Goal: Task Accomplishment & Management: Use online tool/utility

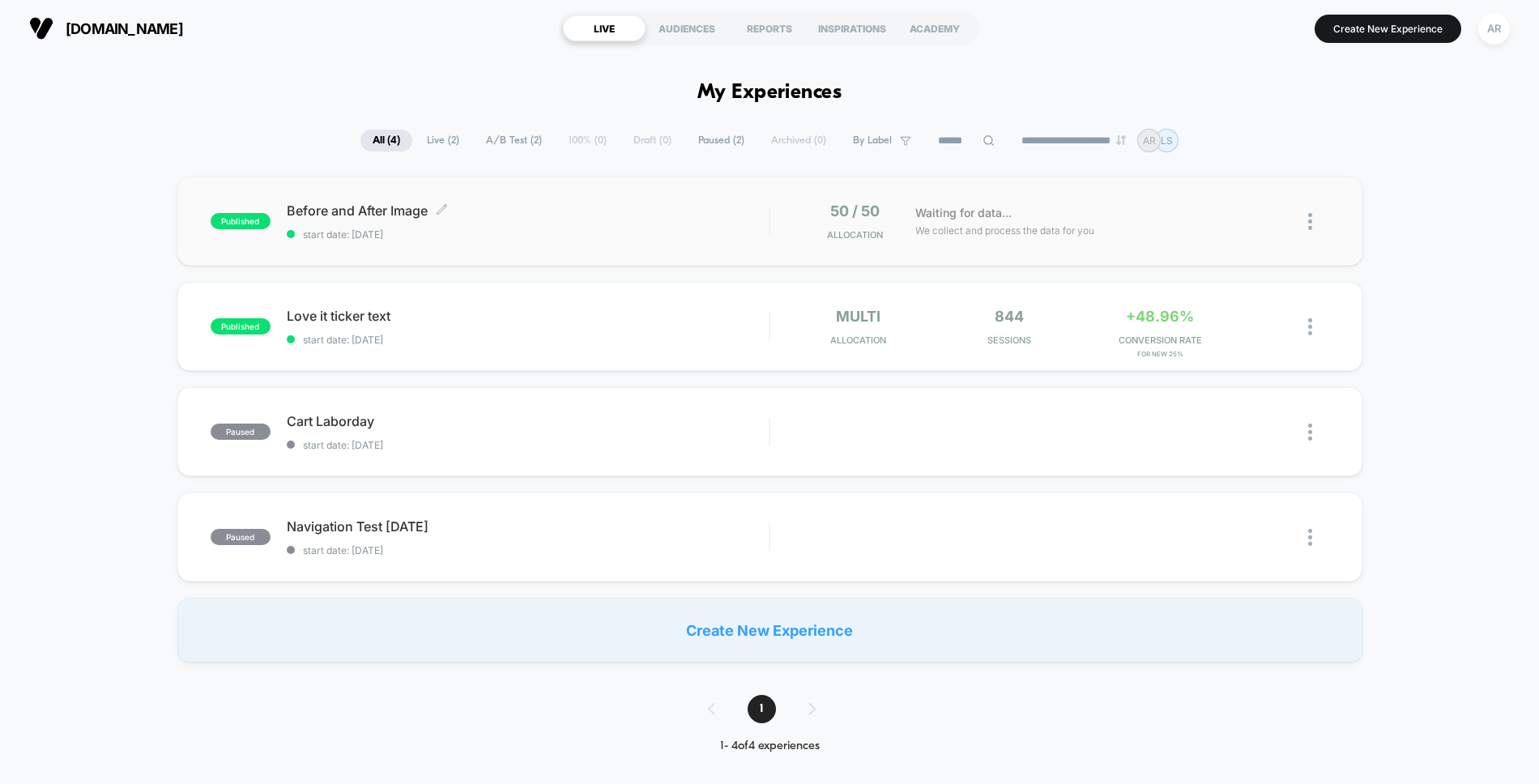
click at [568, 235] on span "start date: [DATE]" at bounding box center [528, 233] width 482 height 12
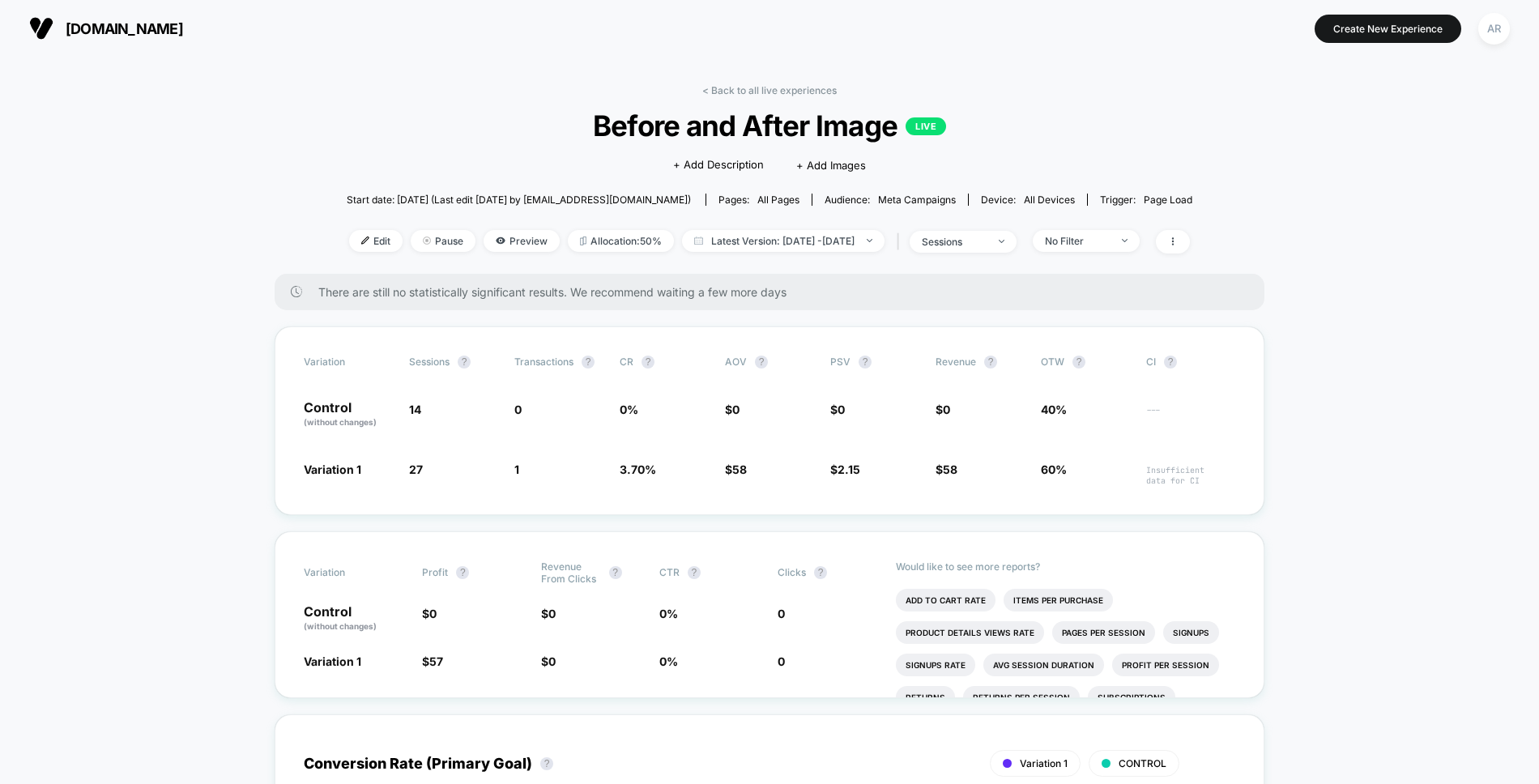
click at [712, 238] on span "Latest Version: [DATE] - [DATE]" at bounding box center [783, 241] width 203 height 22
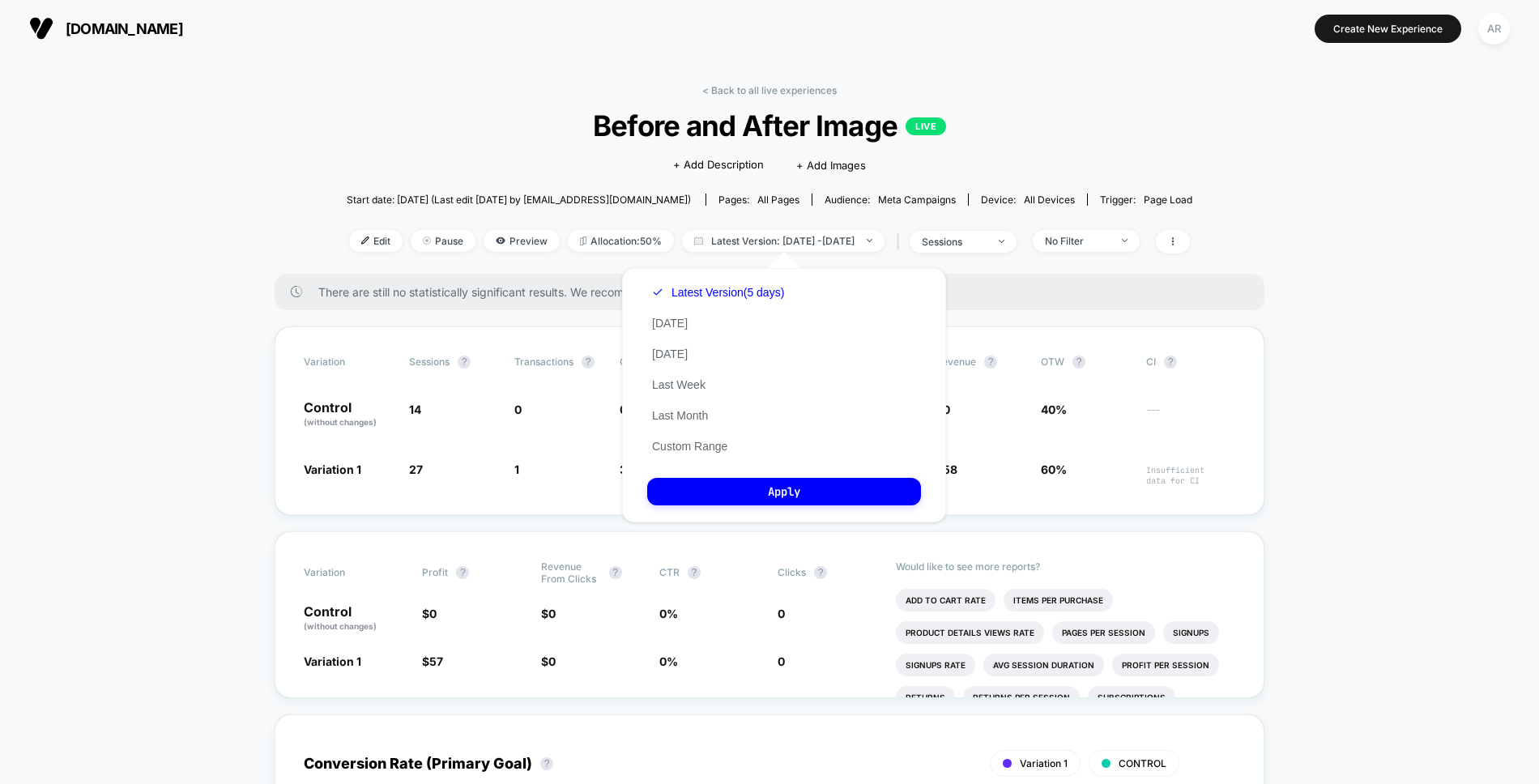
click at [690, 312] on div "Latest Version (5 days) [DATE] [DATE] Last Week Last Month Custom Range" at bounding box center [718, 369] width 142 height 184
click at [675, 321] on button "[DATE]" at bounding box center [670, 323] width 45 height 15
click at [741, 488] on button "Apply" at bounding box center [783, 491] width 273 height 27
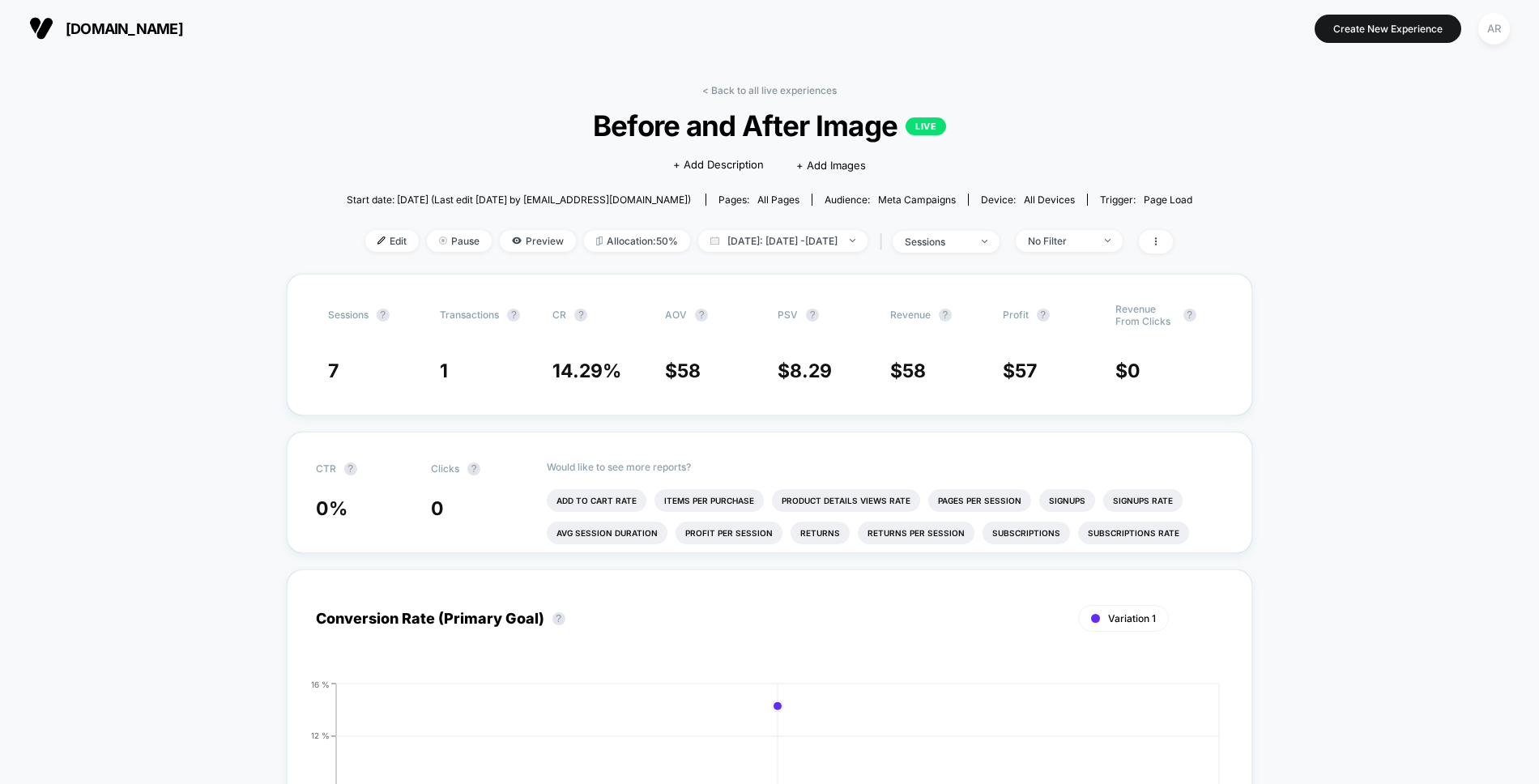
click at [533, 263] on div "< Back to all live experiences Before and After Image LIVE Click to edit experi…" at bounding box center [769, 179] width 846 height 190
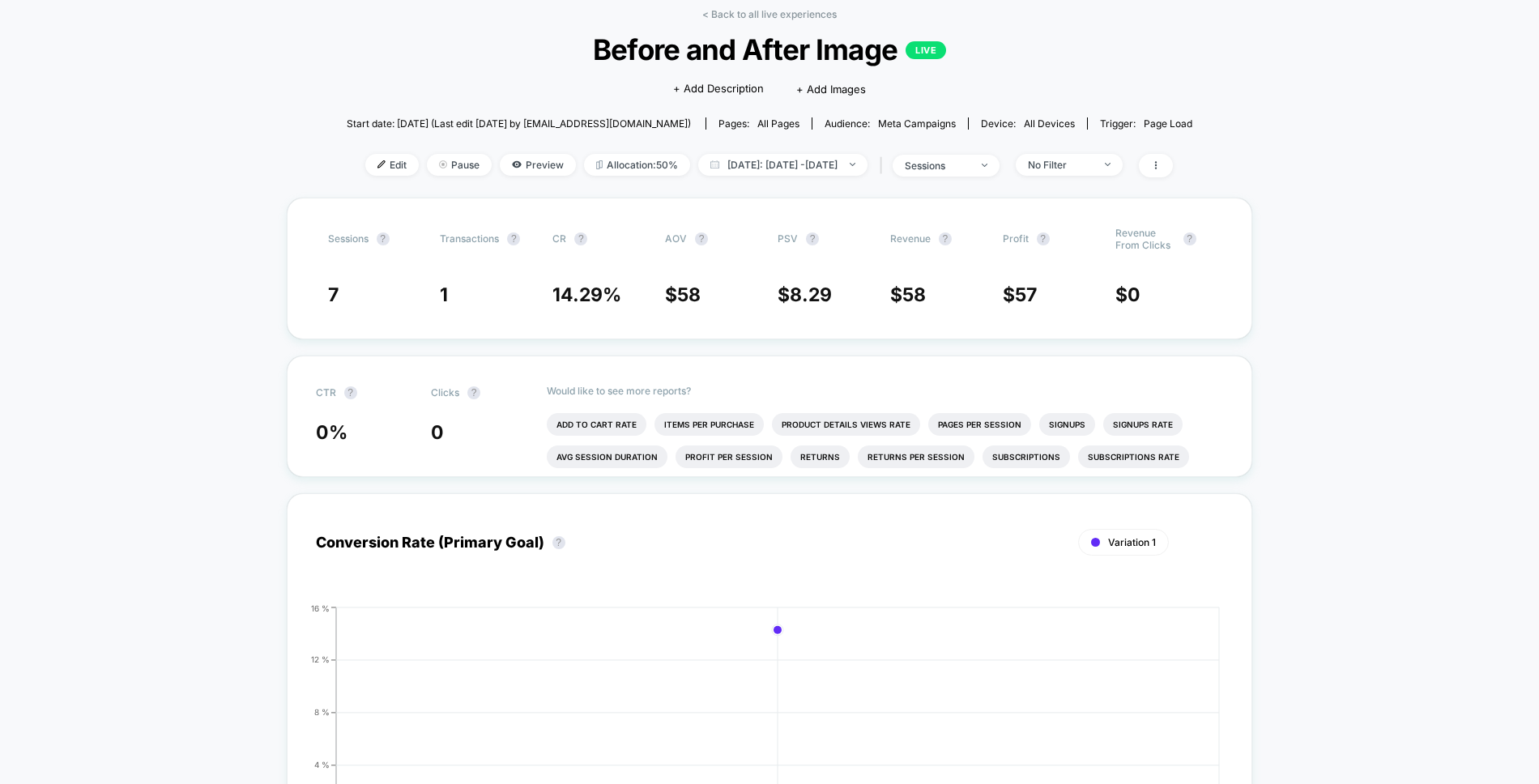
scroll to position [114, 0]
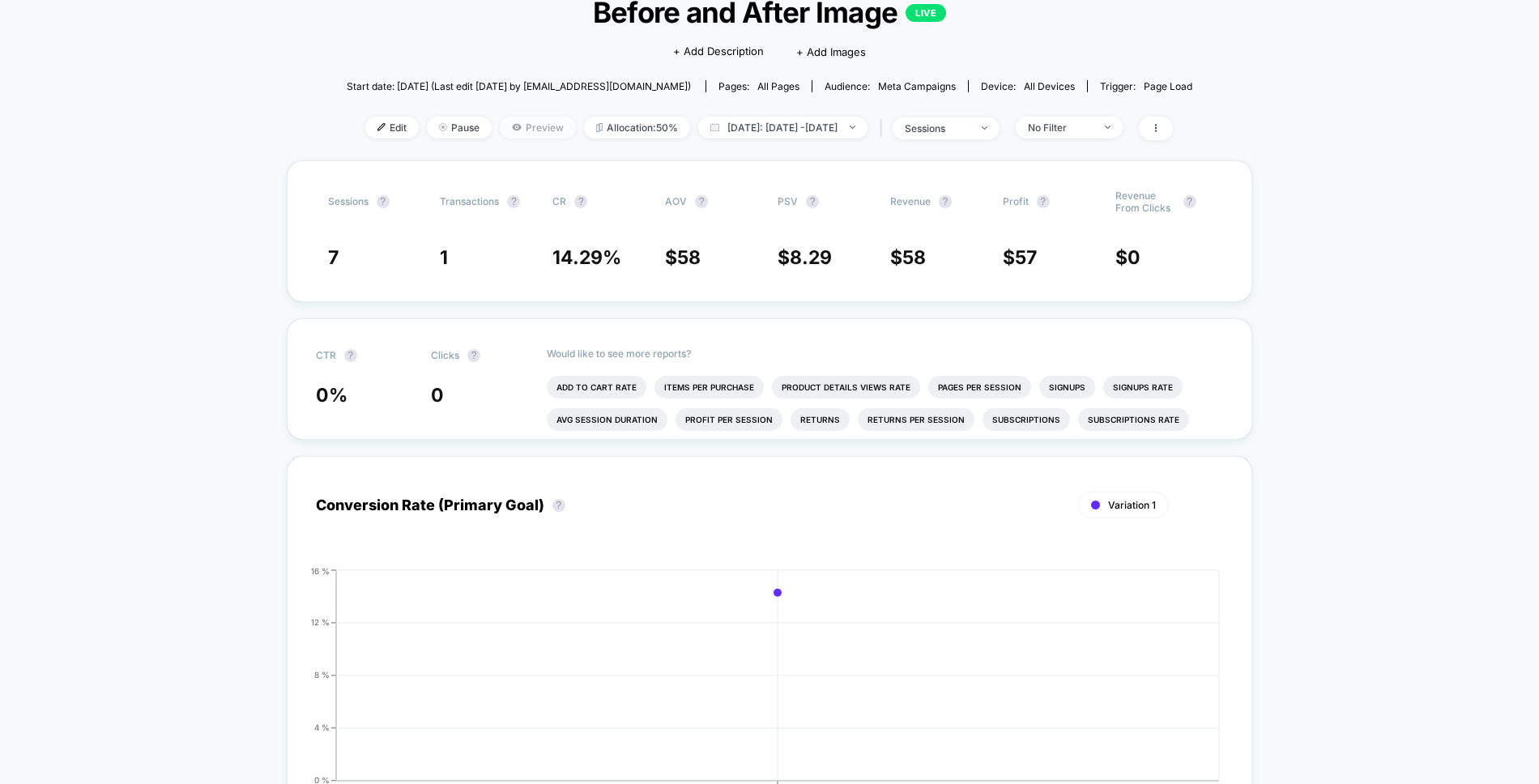
click at [512, 124] on icon at bounding box center [517, 126] width 9 height 6
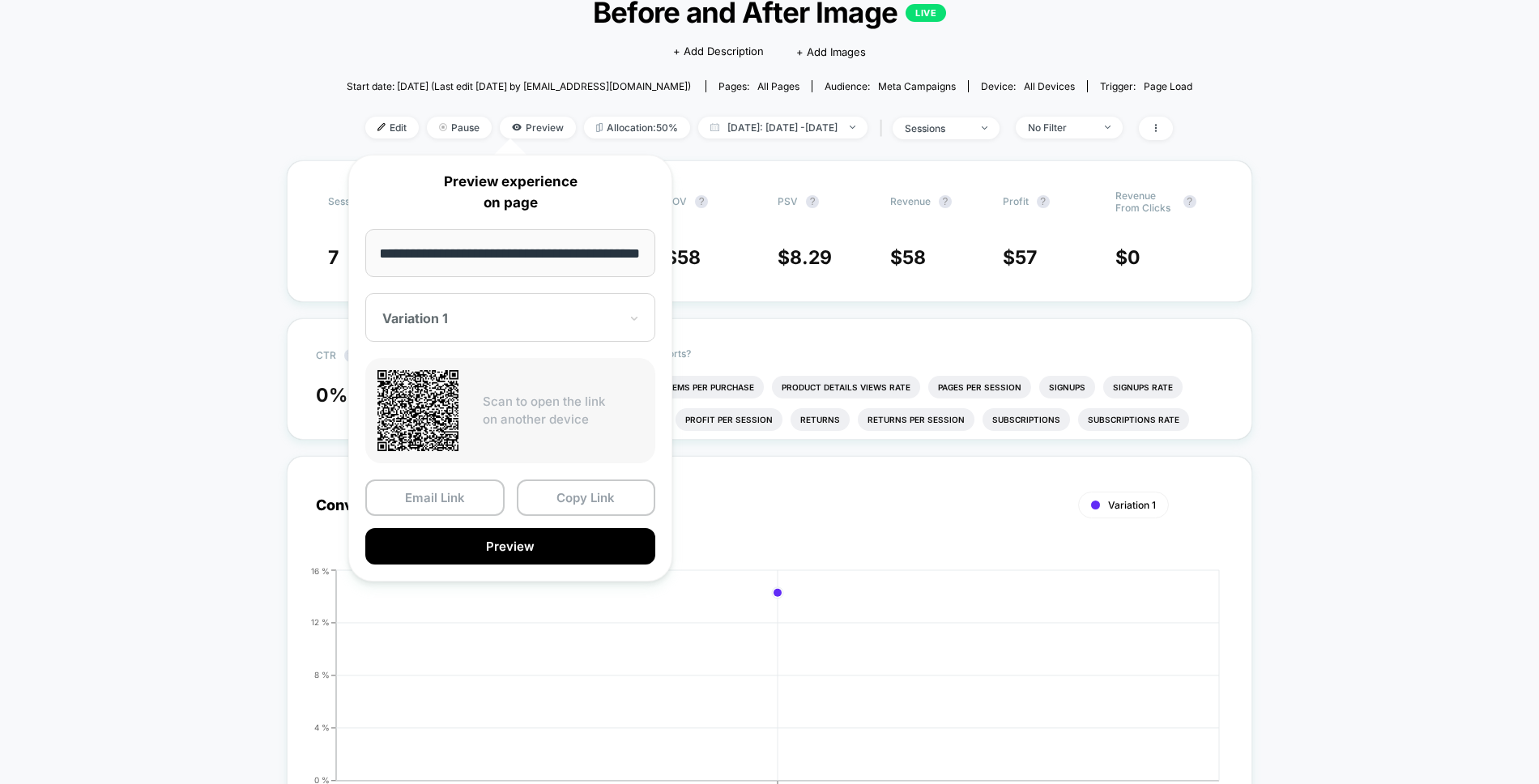
scroll to position [0, 0]
drag, startPoint x: 587, startPoint y: 252, endPoint x: 362, endPoint y: 252, distance: 225.0
click at [359, 119] on body "[DOMAIN_NAME] [URL][DOMAIN_NAME] Create New Experience AR [DOMAIN_NAME] < Back …" at bounding box center [770, 392] width 1539 height 784
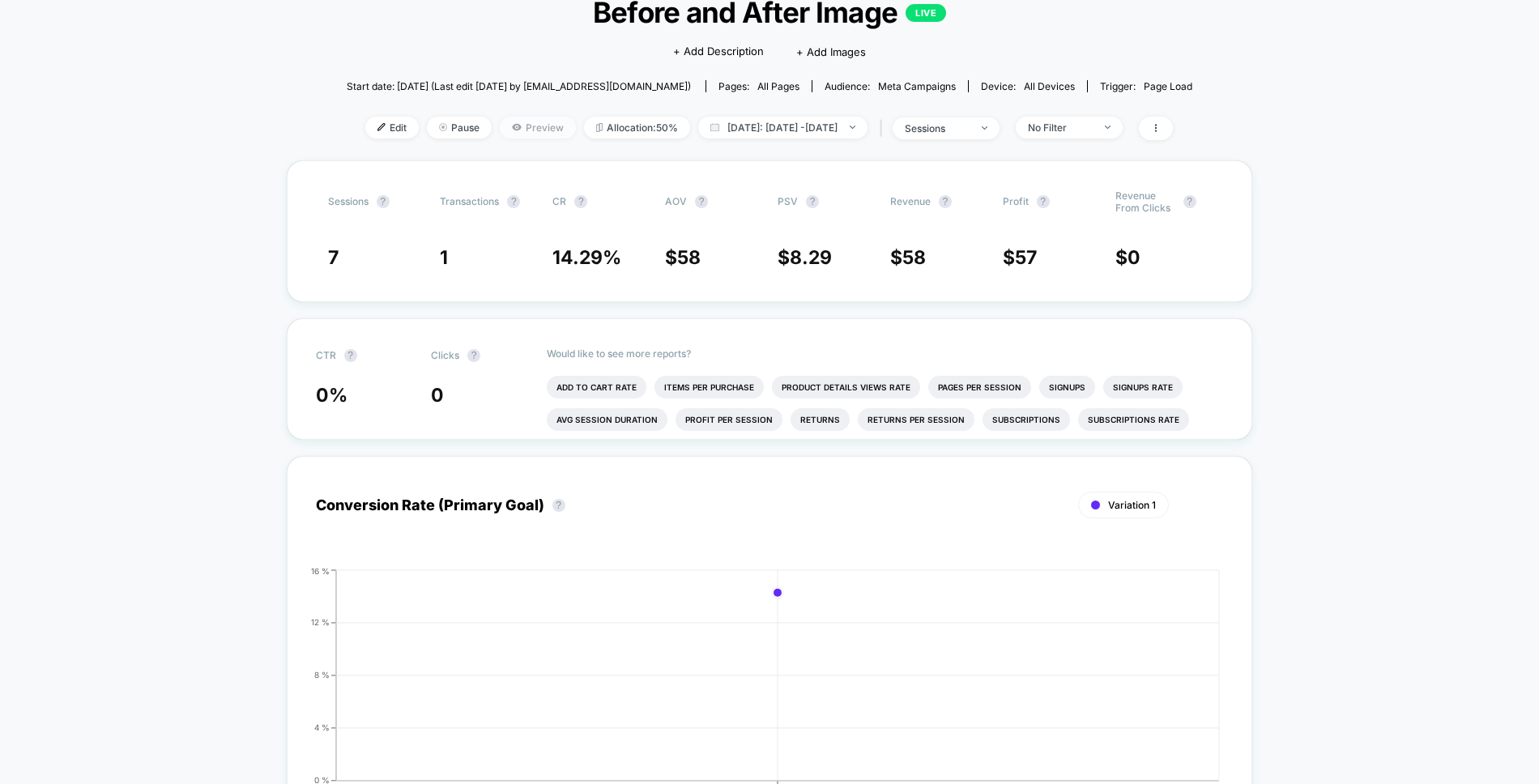
click at [530, 131] on span "Preview" at bounding box center [538, 127] width 76 height 22
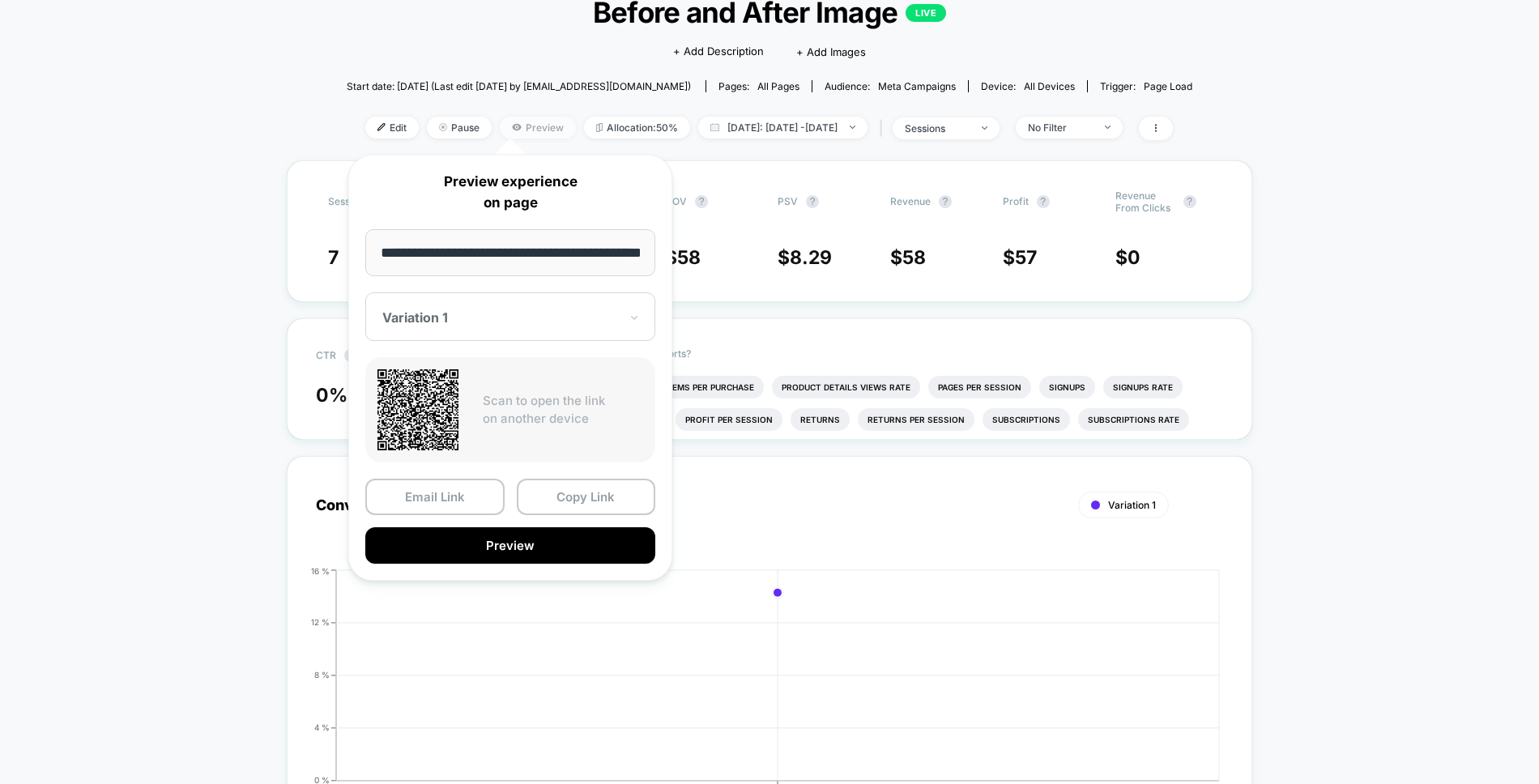
scroll to position [0, 26]
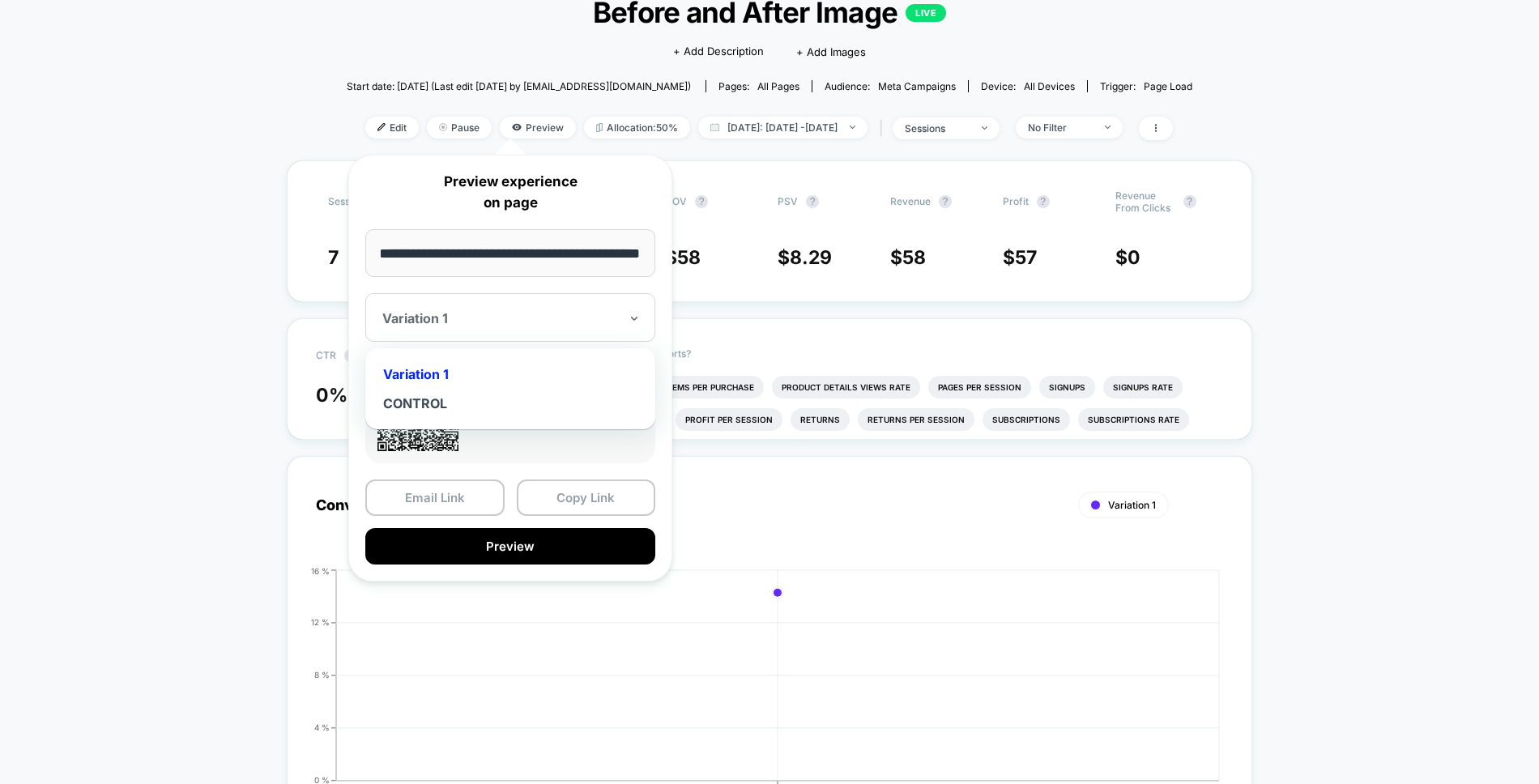
click at [511, 339] on div "Variation 1" at bounding box center [510, 317] width 290 height 48
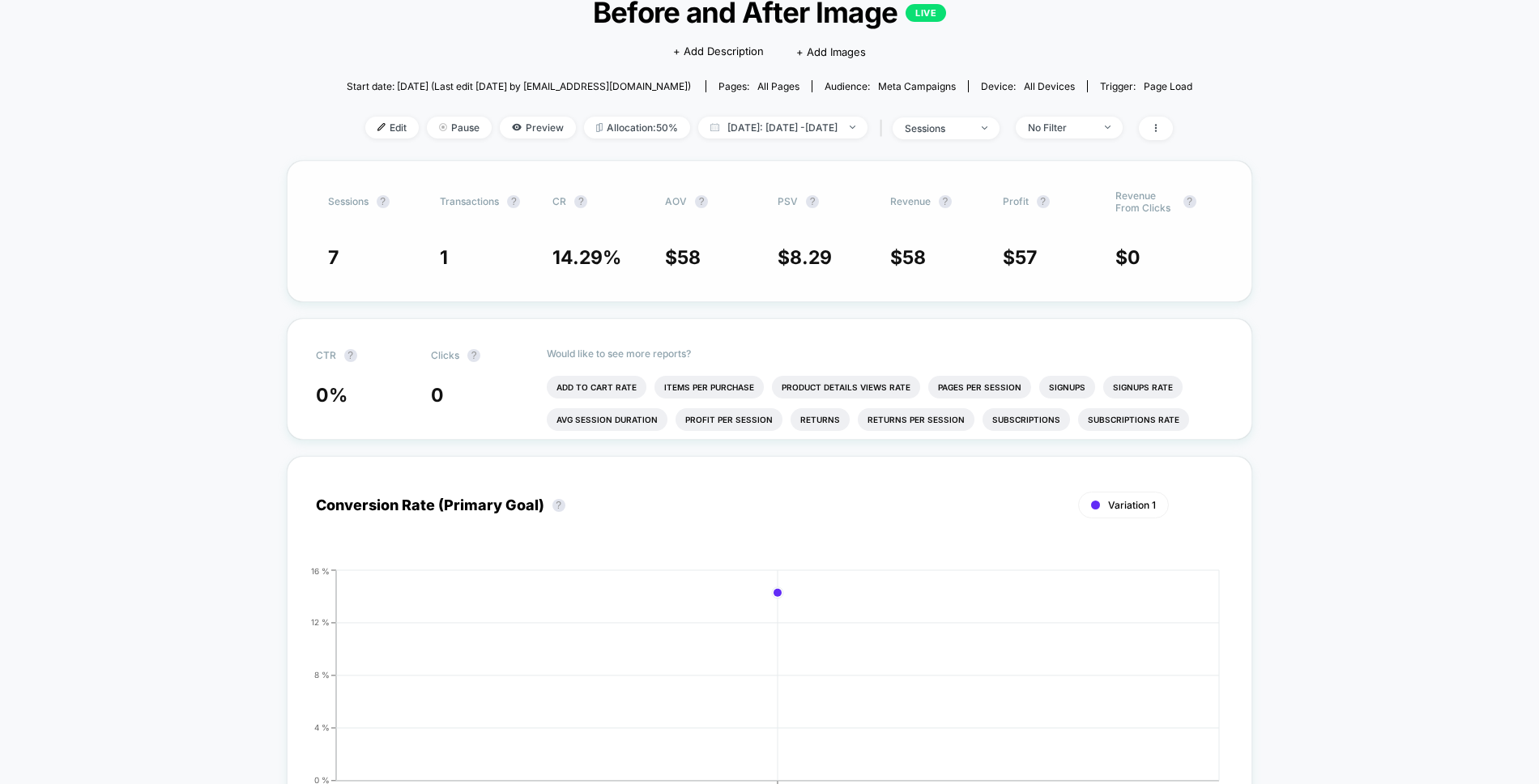
click at [458, 183] on div "Sessions ? Transactions ? CR ? AOV ? PSV ? Revenue ? Profit ? Revenue From Clic…" at bounding box center [770, 231] width 966 height 142
click at [920, 83] on span "Meta campaigns" at bounding box center [917, 85] width 78 height 12
click at [918, 85] on span "Meta campaigns" at bounding box center [917, 85] width 78 height 12
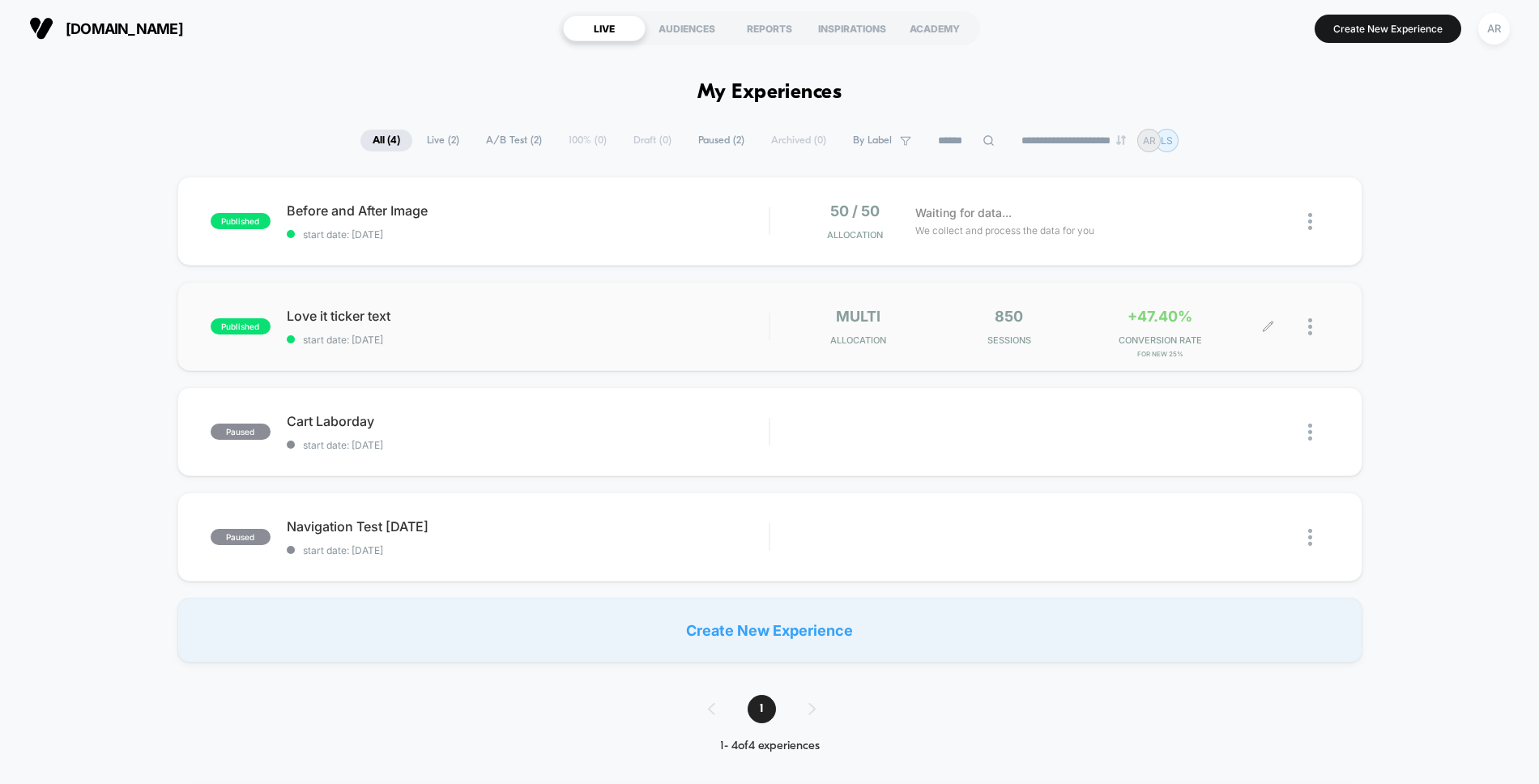
click at [1317, 323] on div at bounding box center [1318, 327] width 20 height 38
click at [1379, 439] on div "published Before and After Image start date: [DATE] 50 / 50 Allocation Waiting …" at bounding box center [770, 419] width 1539 height 486
click at [1306, 433] on div at bounding box center [1298, 432] width 60 height 36
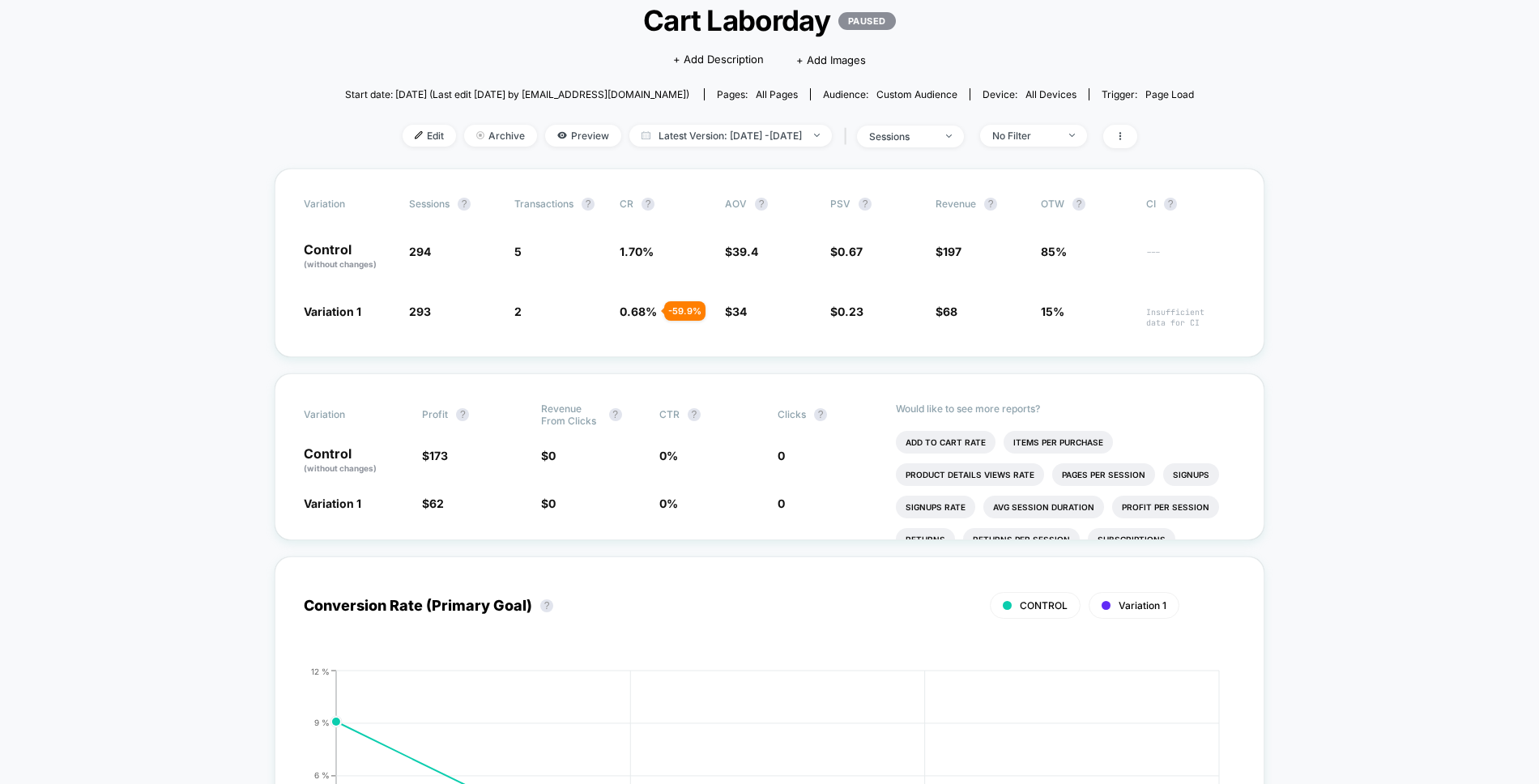
scroll to position [142, 0]
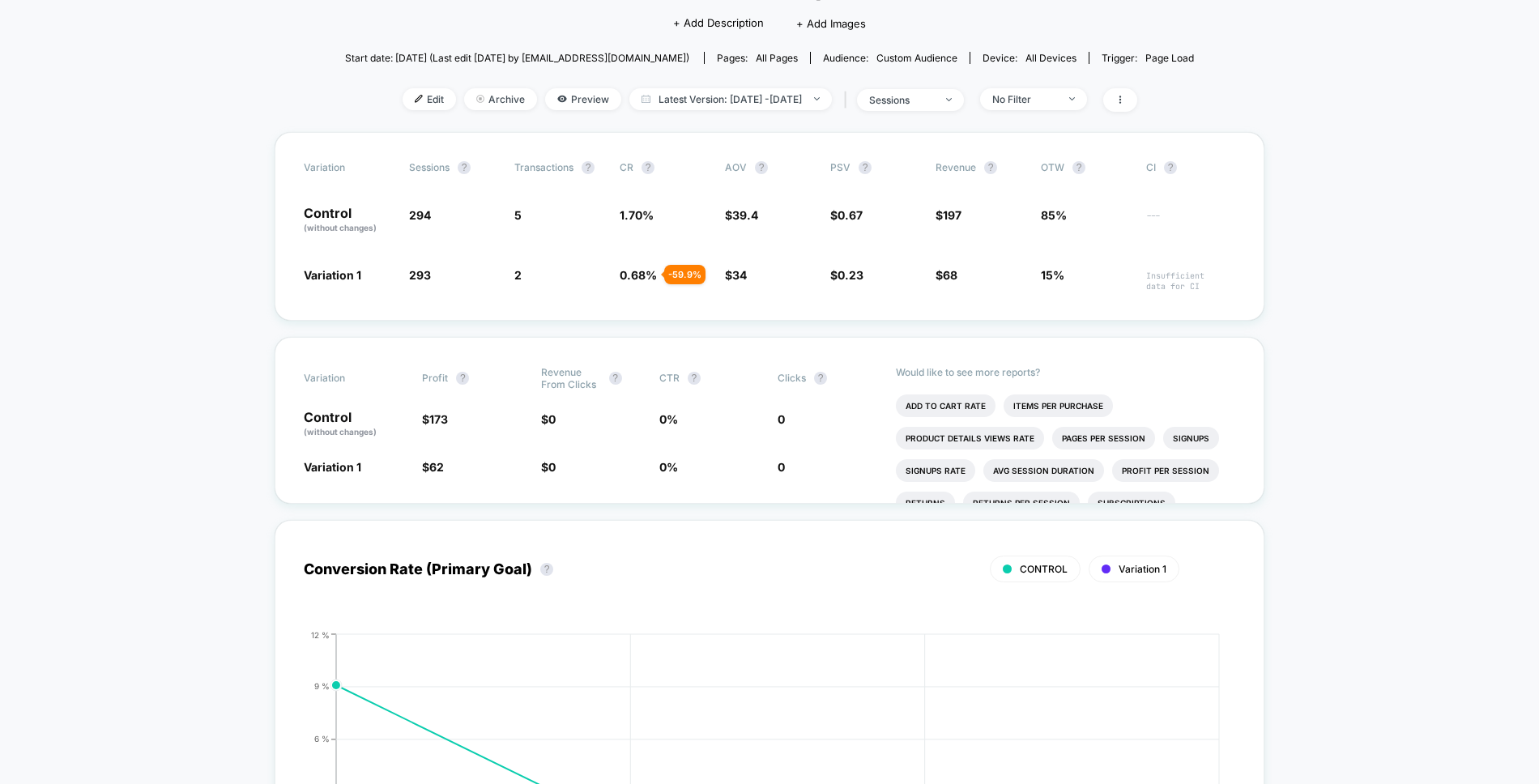
click at [783, 59] on span "all pages" at bounding box center [777, 57] width 42 height 12
click at [1172, 64] on div "Start date: [DATE] (Last edit [DATE] by [EMAIL_ADDRESS][DOMAIN_NAME]) Pages: al…" at bounding box center [770, 57] width 849 height 28
click at [1177, 52] on span "Page Load" at bounding box center [1168, 57] width 48 height 12
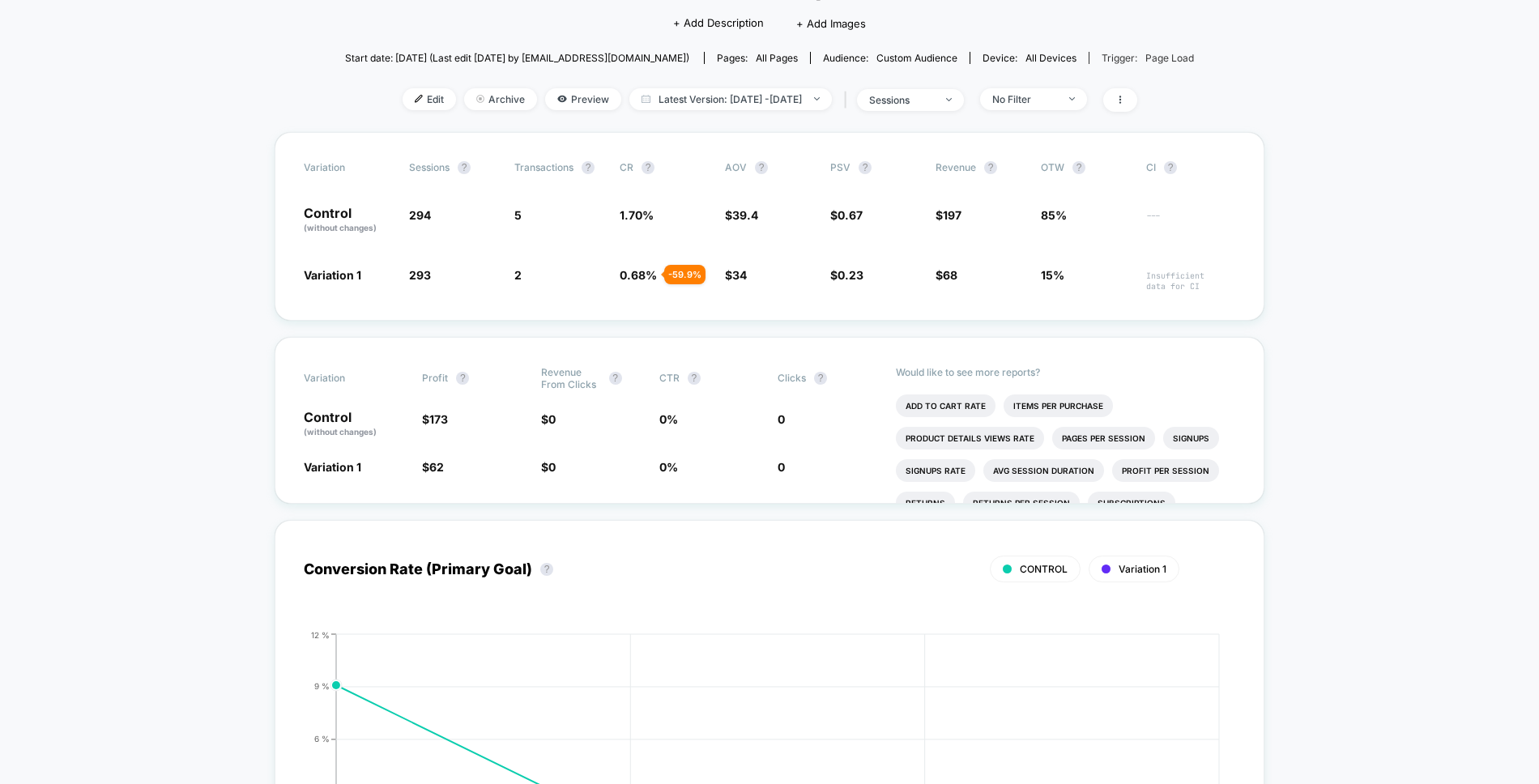
click at [1174, 55] on span "Page Load" at bounding box center [1168, 57] width 48 height 12
click at [1137, 101] on span at bounding box center [1119, 100] width 34 height 24
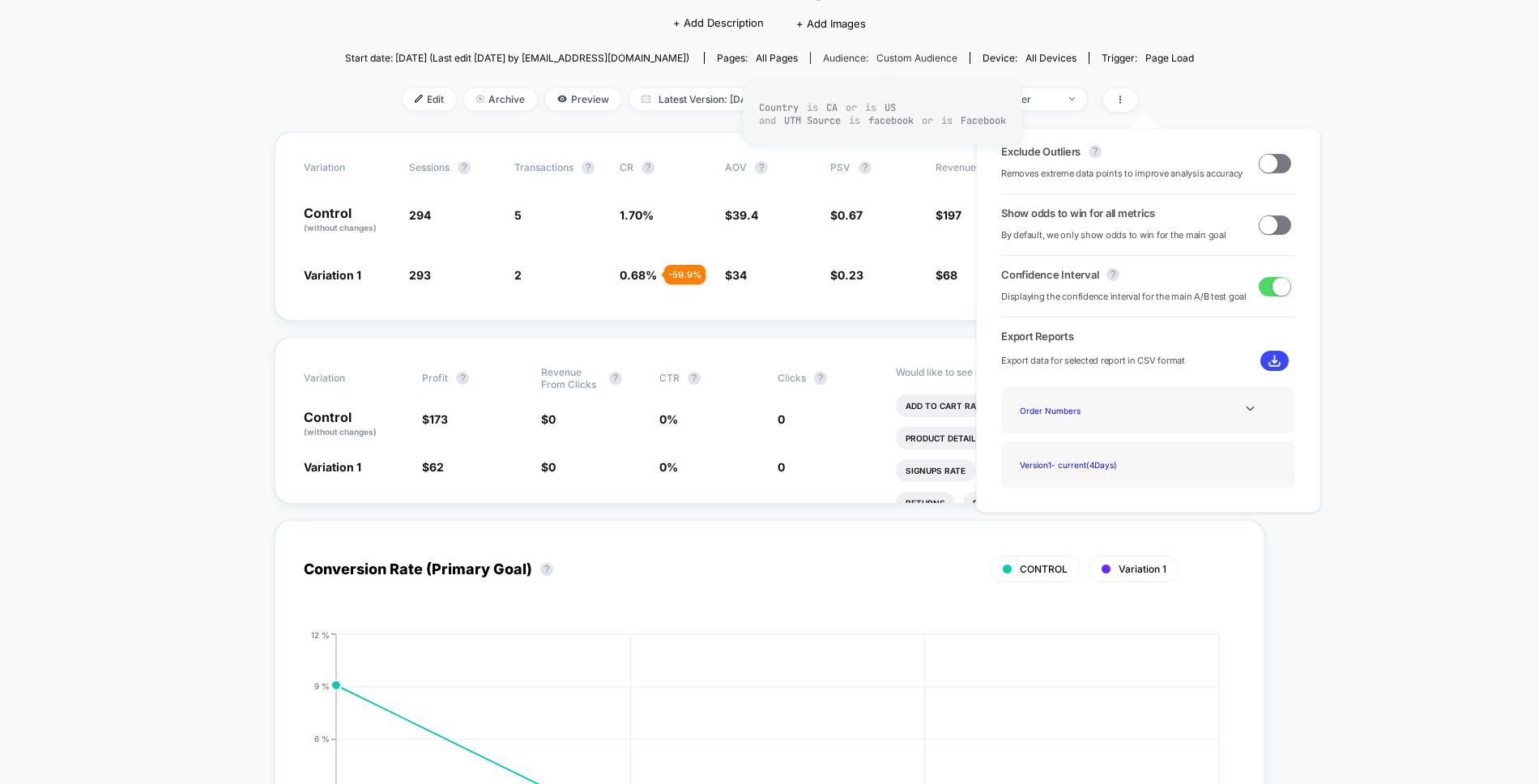
click at [882, 60] on span "Custom Audience" at bounding box center [916, 57] width 81 height 12
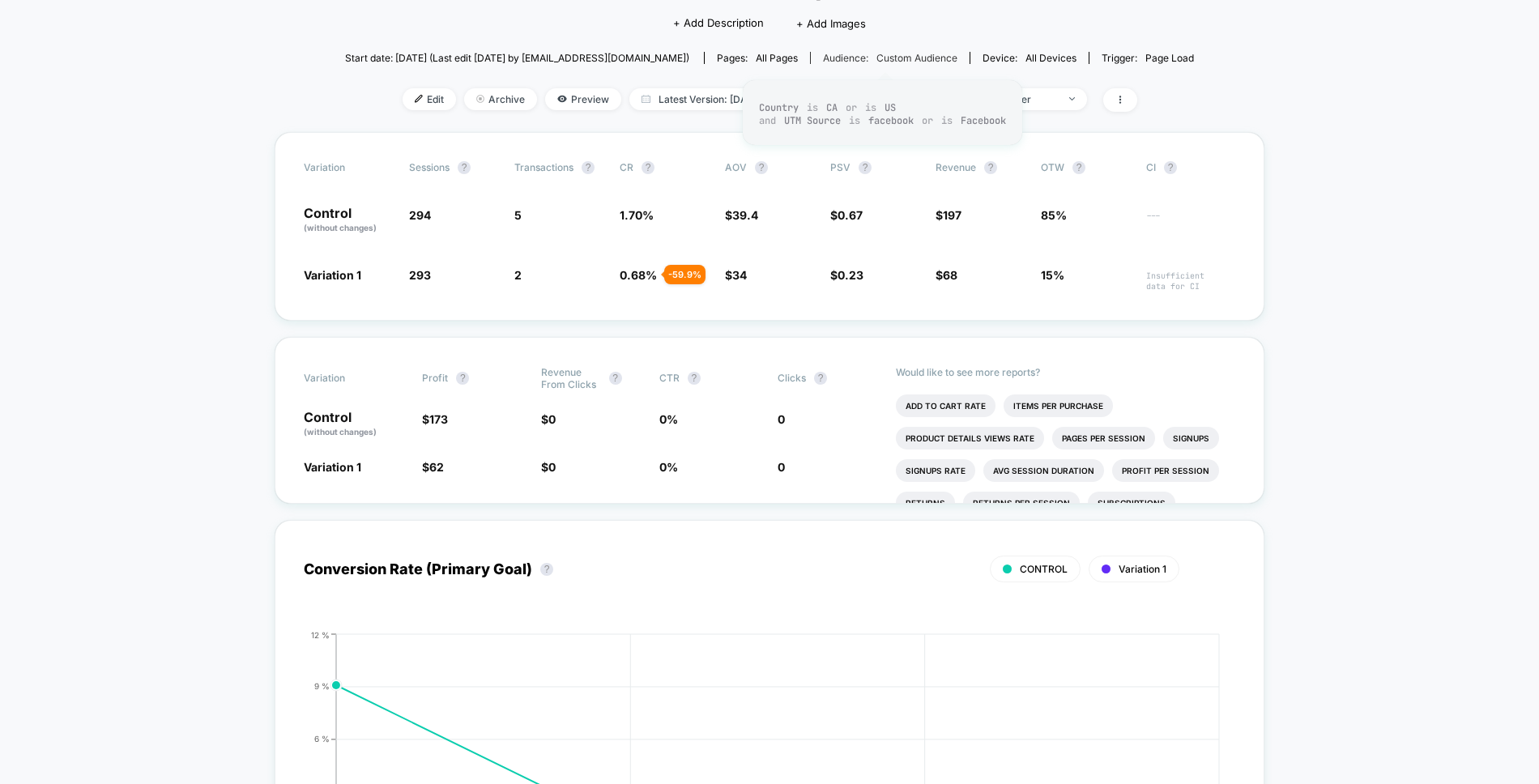
click at [913, 58] on span "Custom Audience" at bounding box center [916, 57] width 81 height 12
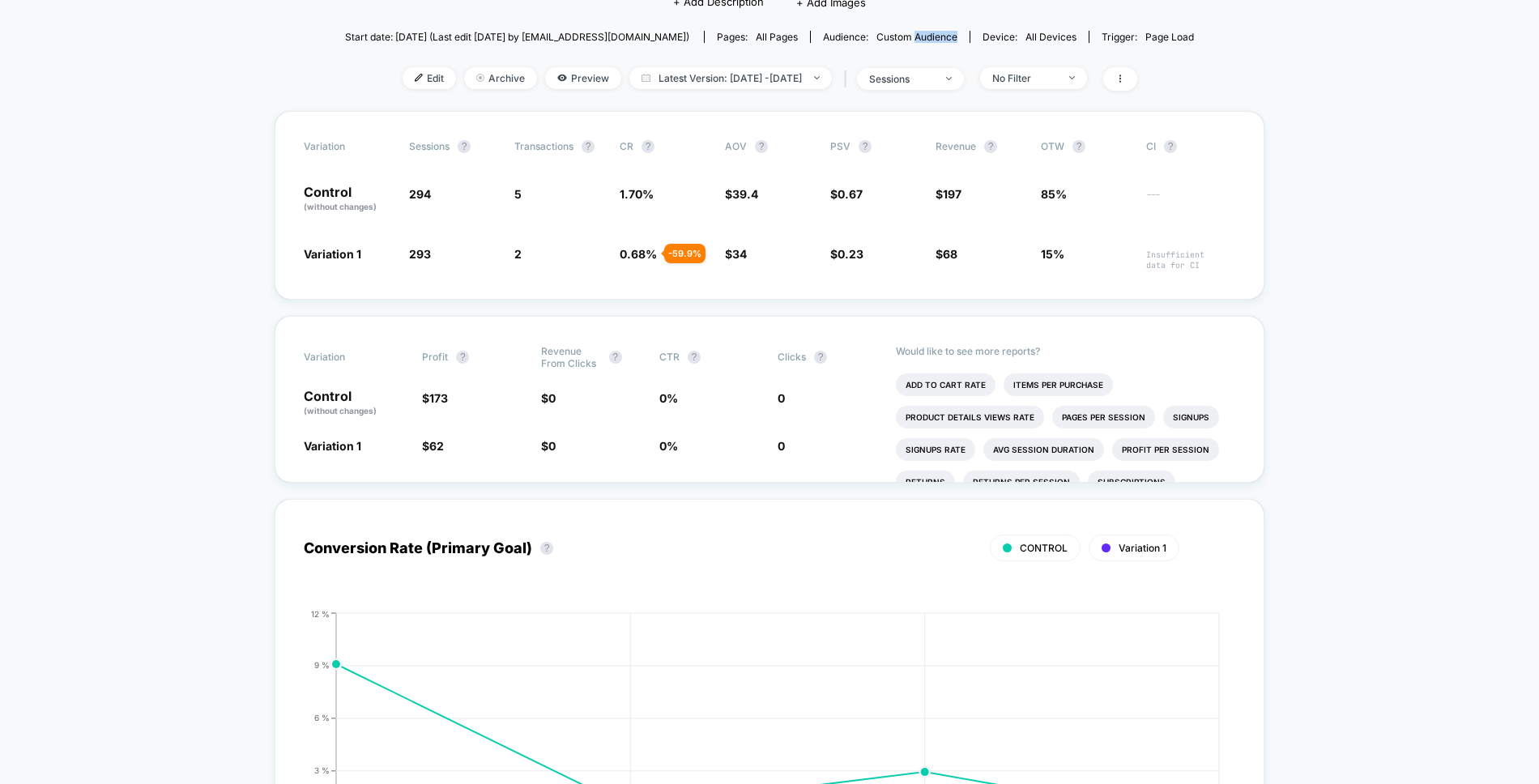
scroll to position [143, 0]
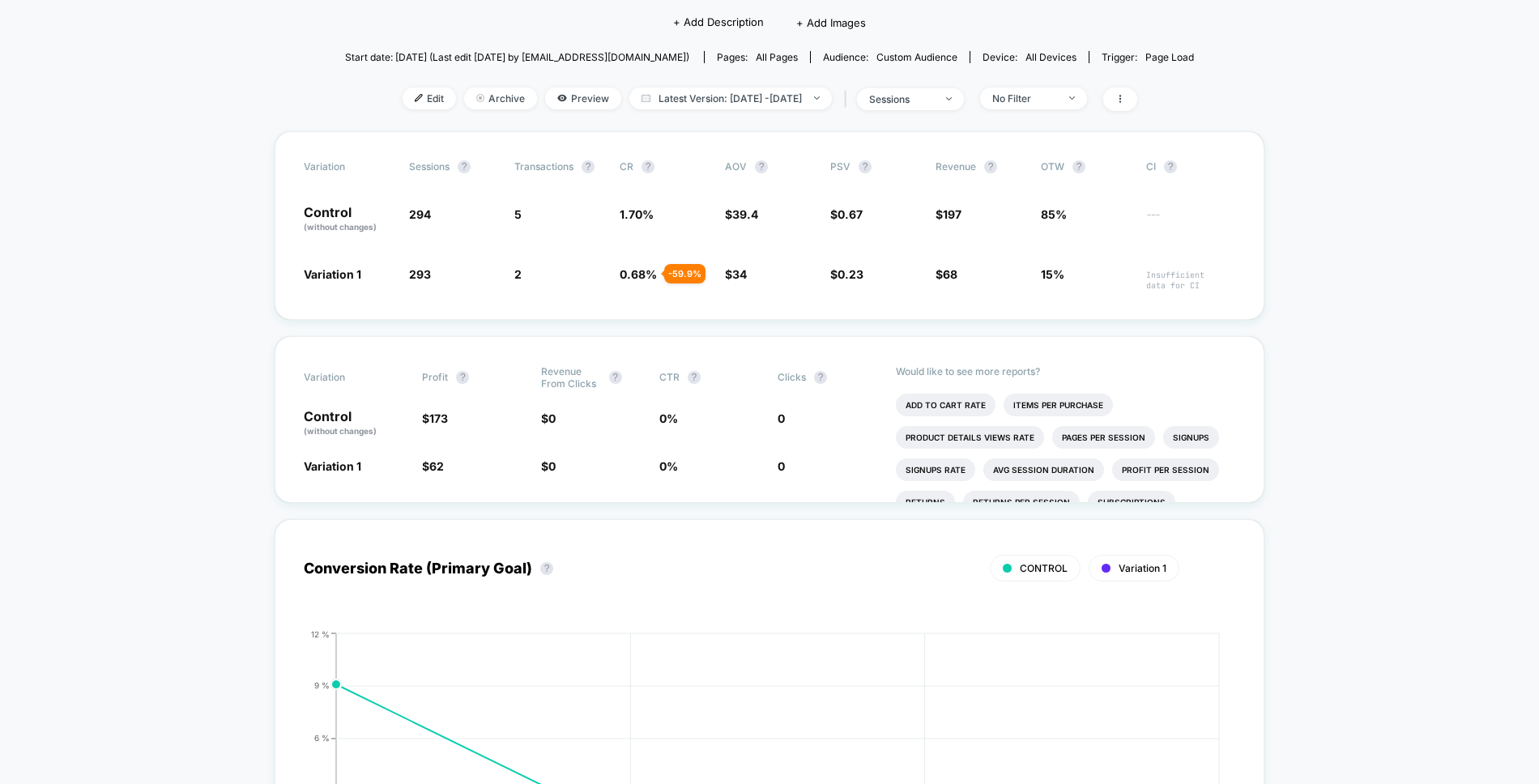
click at [783, 52] on span "all pages" at bounding box center [777, 56] width 42 height 12
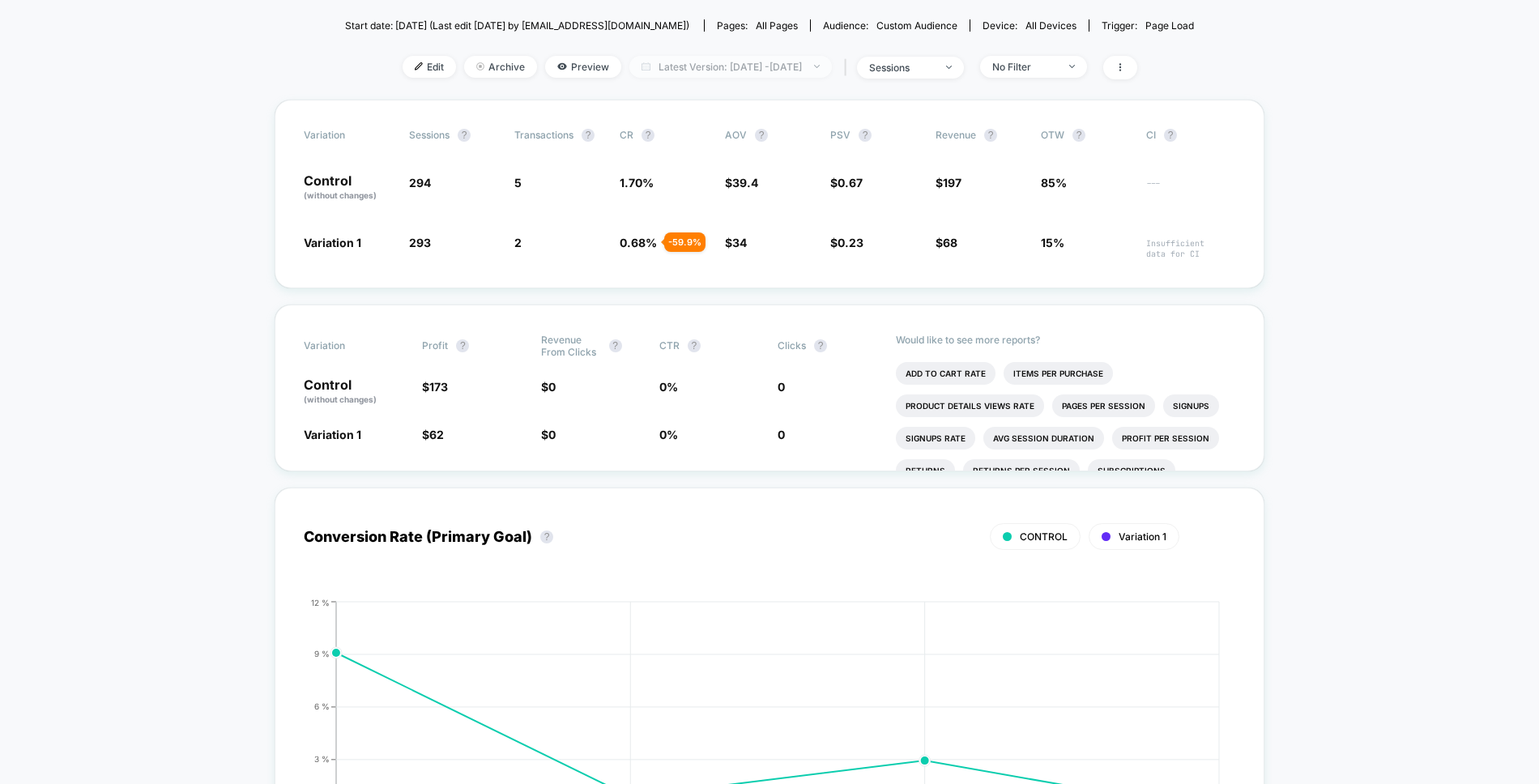
scroll to position [91, 0]
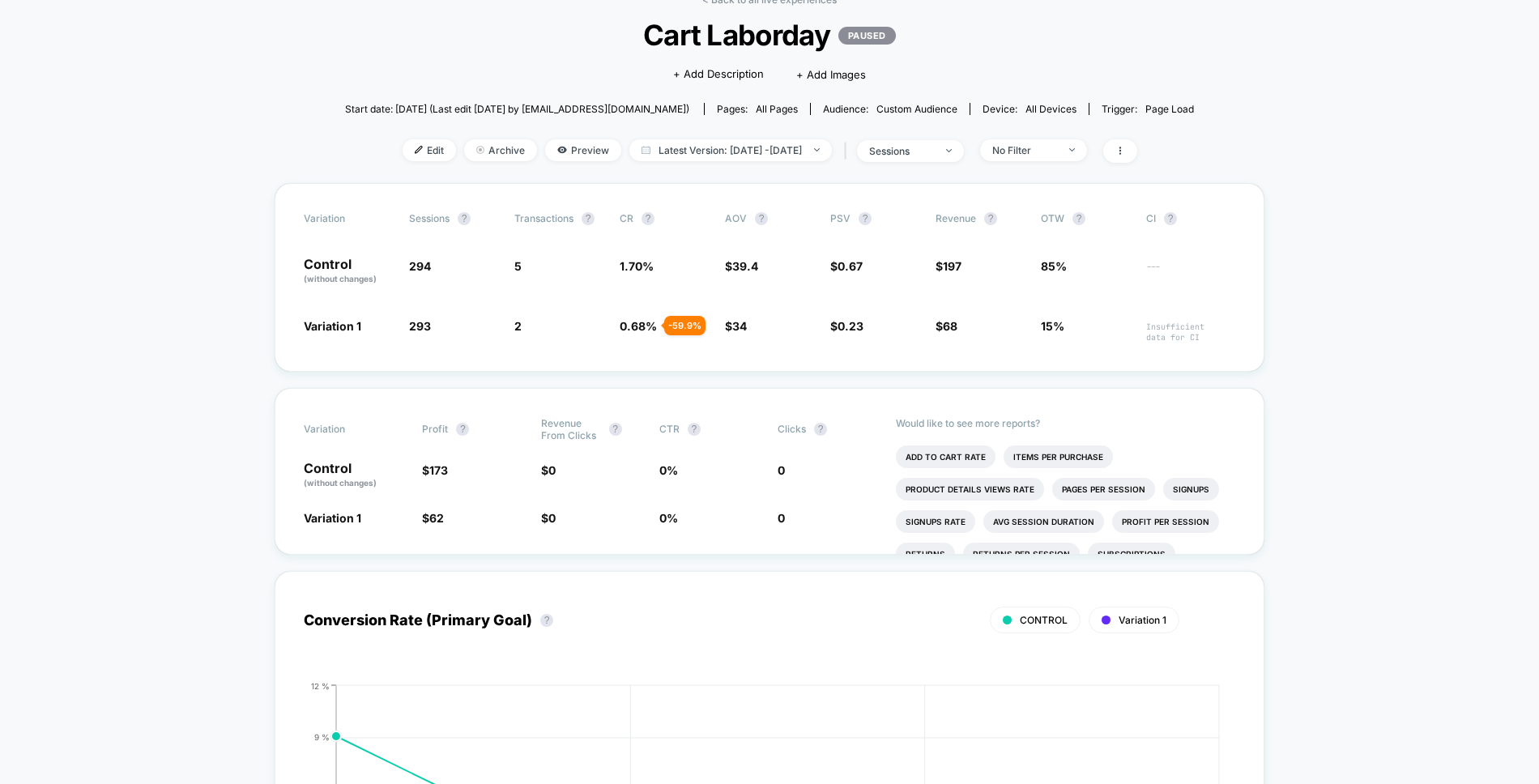
click at [786, 109] on span "all pages" at bounding box center [777, 108] width 42 height 12
click at [853, 106] on div "Audience: Custom Audience" at bounding box center [890, 108] width 134 height 12
click at [369, 153] on div "Edit Archive Preview Latest Version: [DATE] - [DATE] | sessions No Filter" at bounding box center [770, 151] width 849 height 24
drag, startPoint x: 379, startPoint y: 147, endPoint x: 759, endPoint y: 123, distance: 380.8
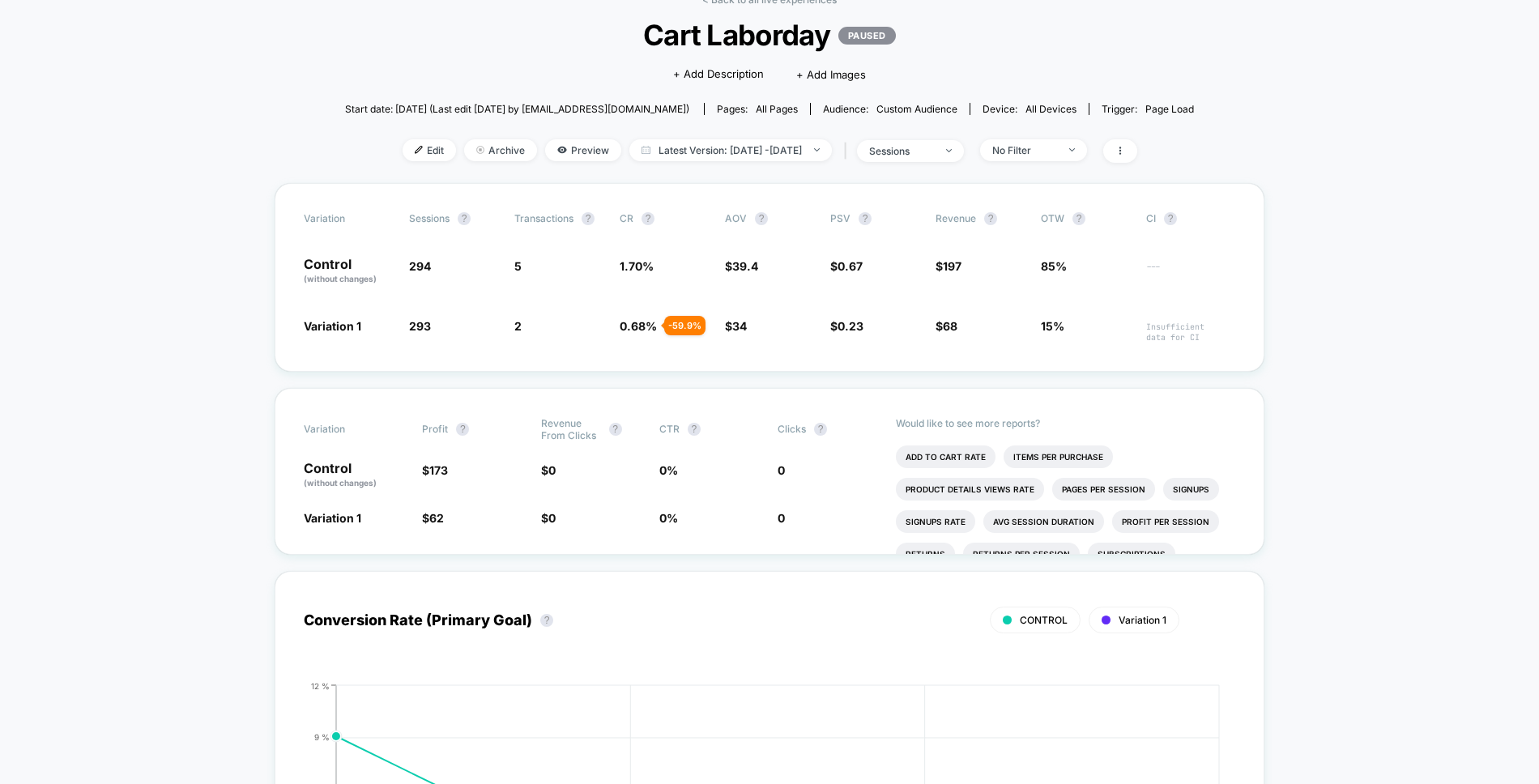
click at [615, 136] on div "< Back to all live experiences Cart Laborday PAUSED Click to edit experience de…" at bounding box center [770, 88] width 849 height 190
click at [405, 146] on span "Edit" at bounding box center [429, 150] width 54 height 22
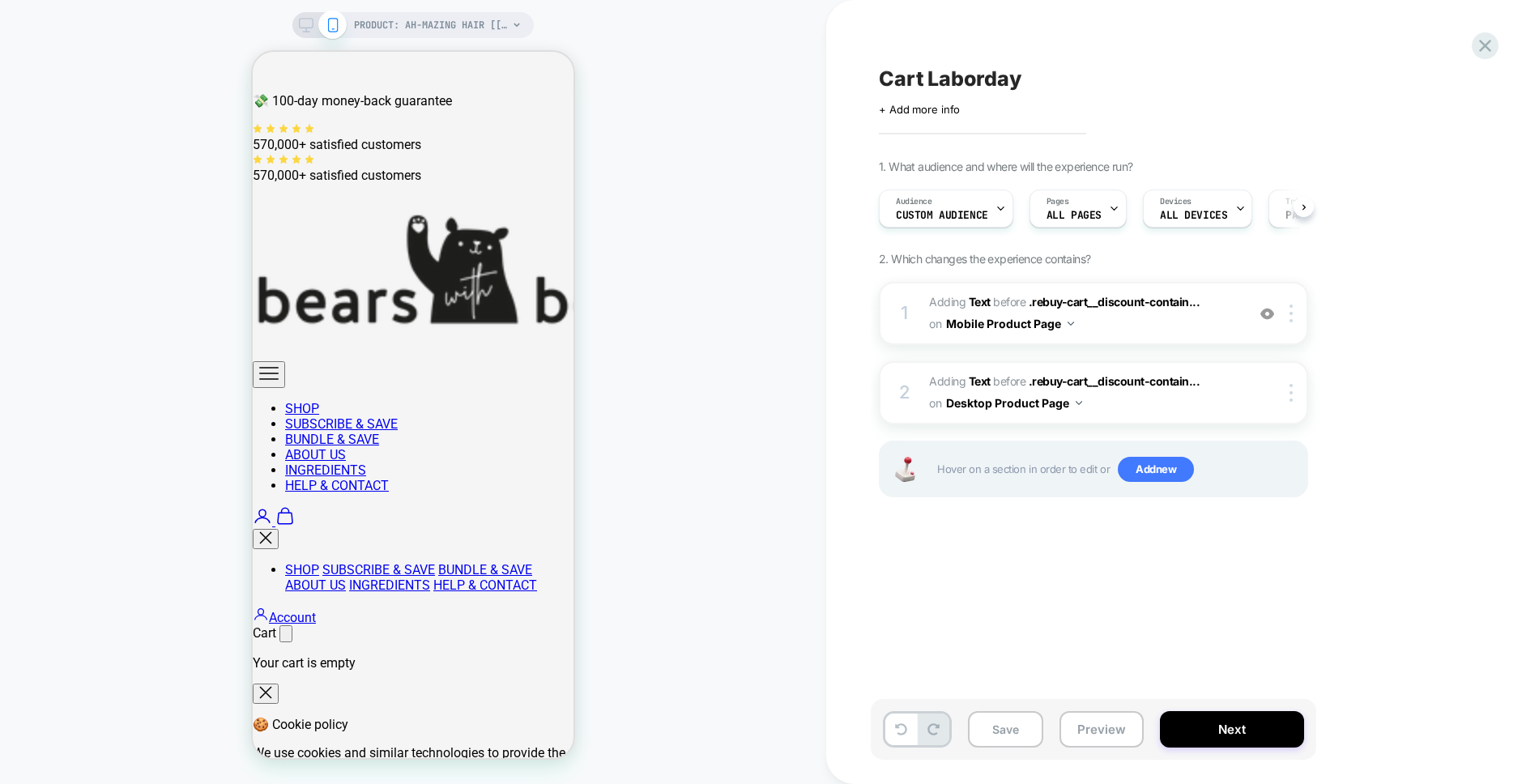
scroll to position [0, 1]
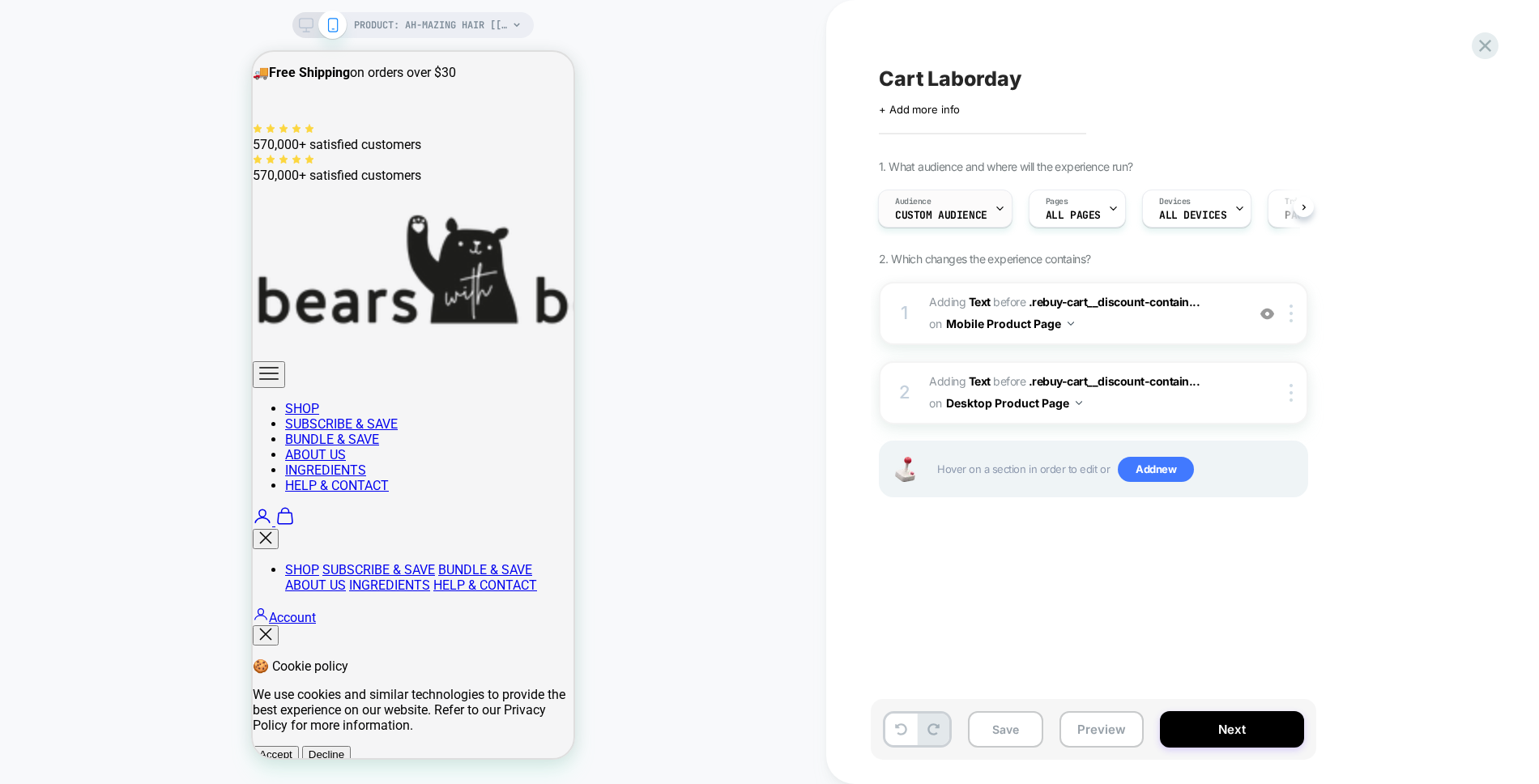
click at [988, 214] on div "Audience Custom Audience" at bounding box center [940, 208] width 124 height 36
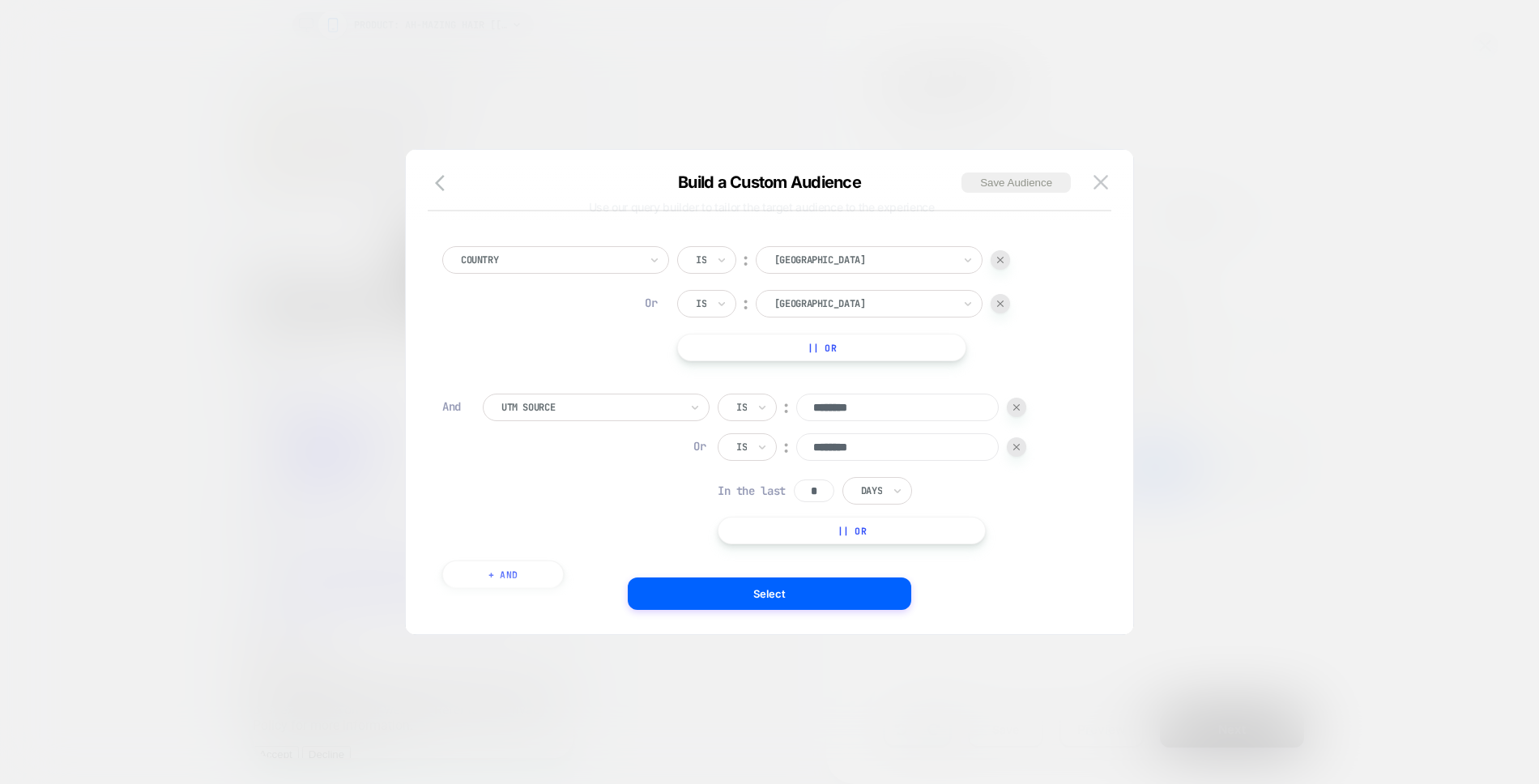
scroll to position [82, 0]
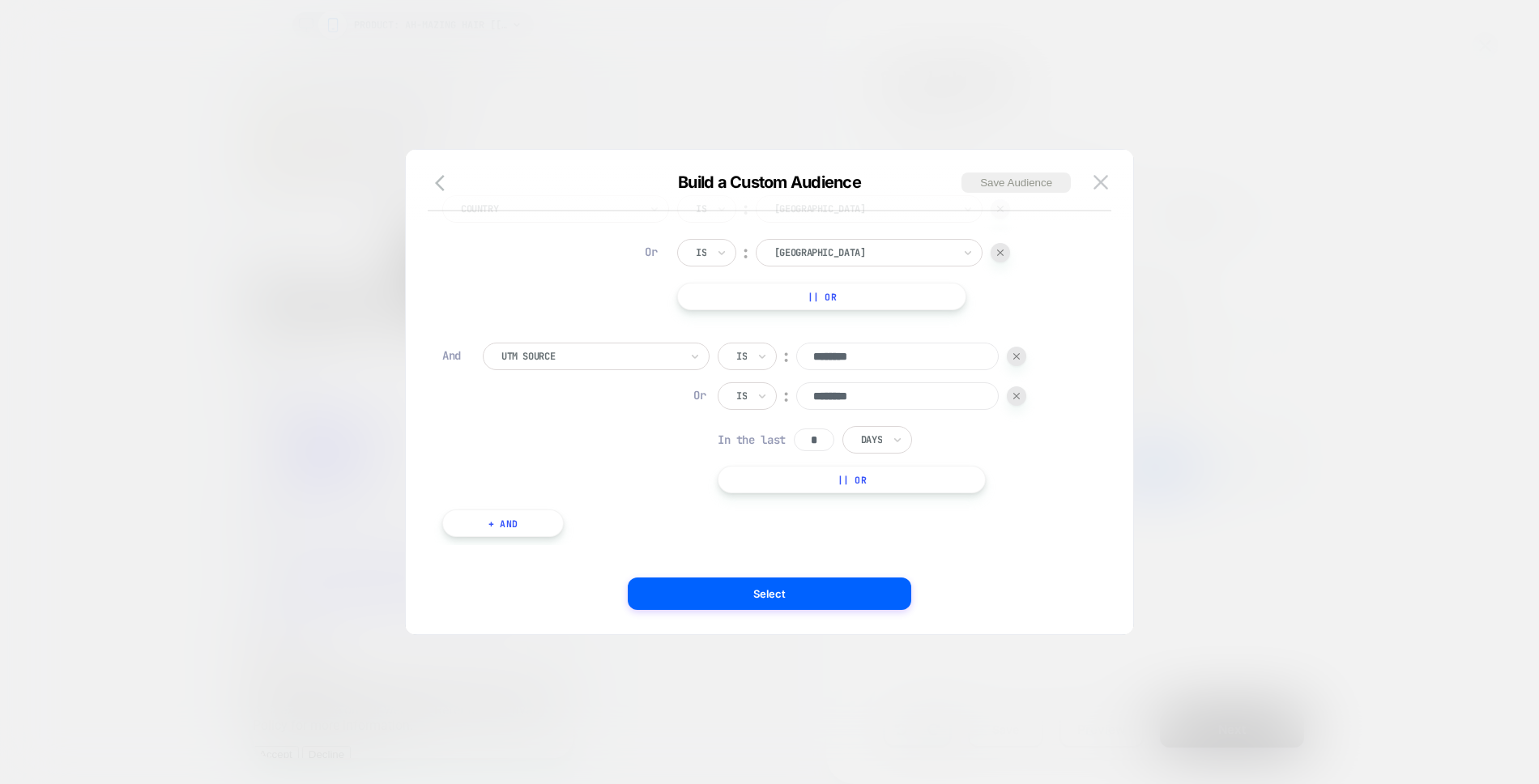
click at [499, 520] on button "+ And" at bounding box center [503, 523] width 122 height 27
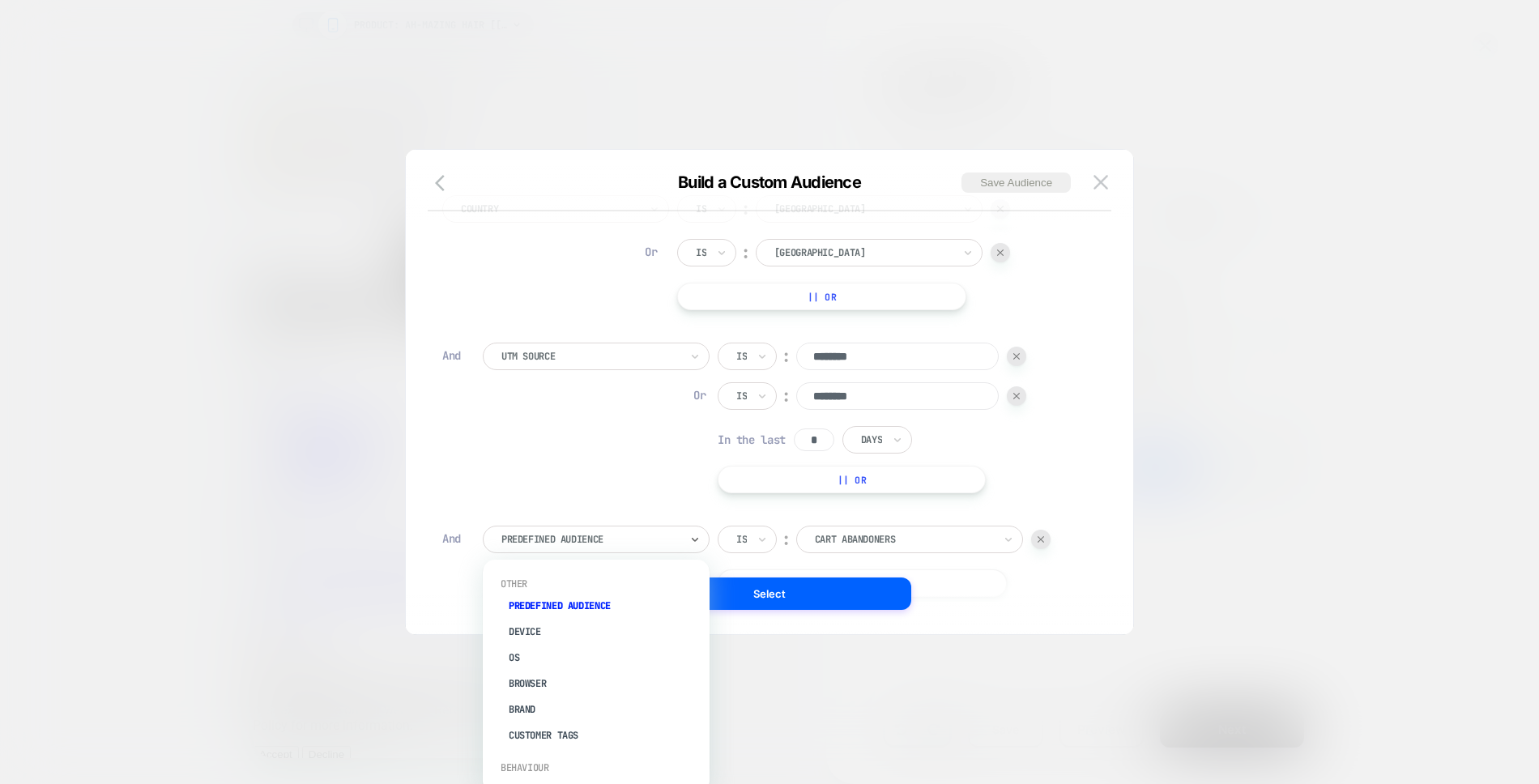
click at [622, 539] on div at bounding box center [591, 540] width 178 height 15
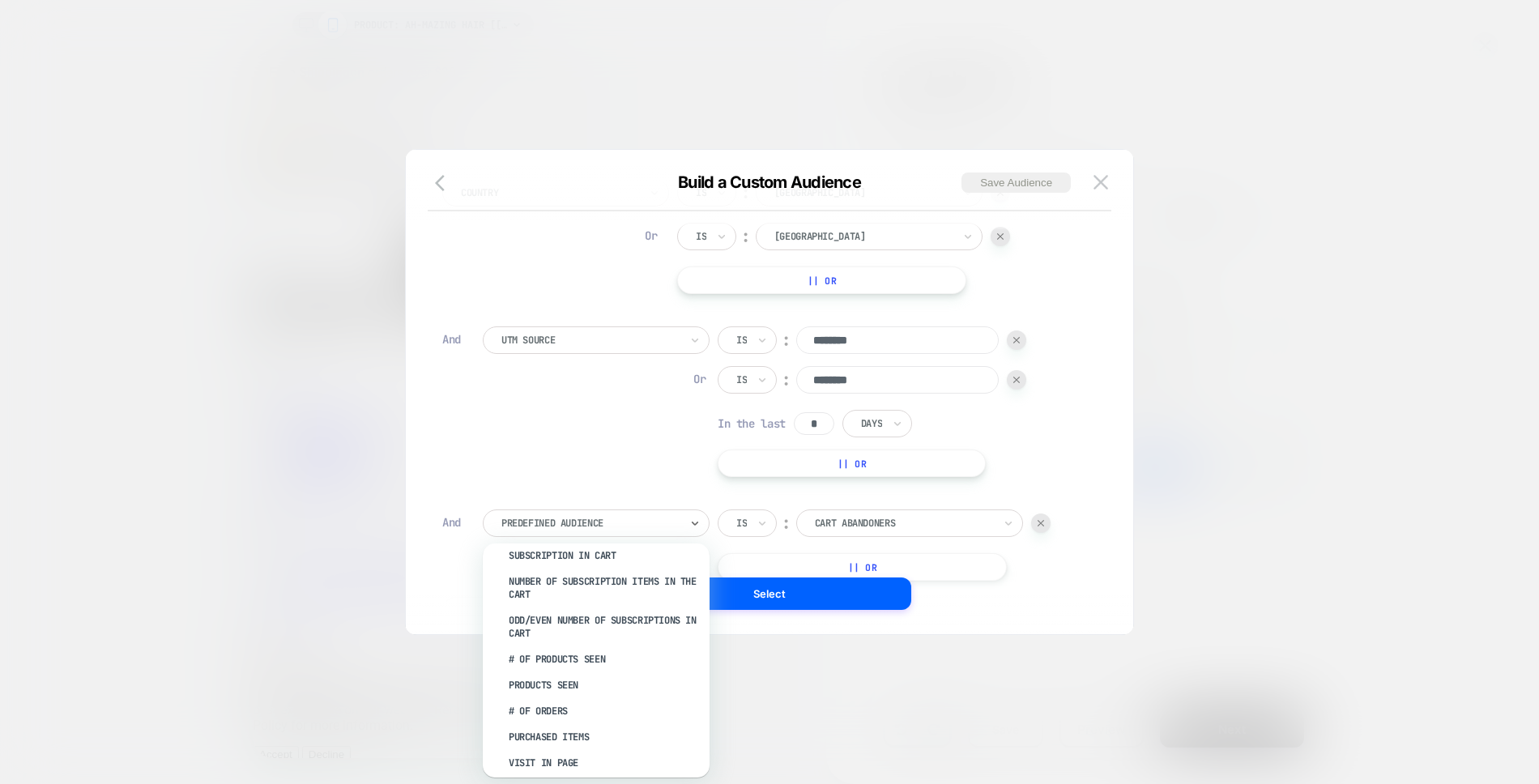
scroll to position [731, 0]
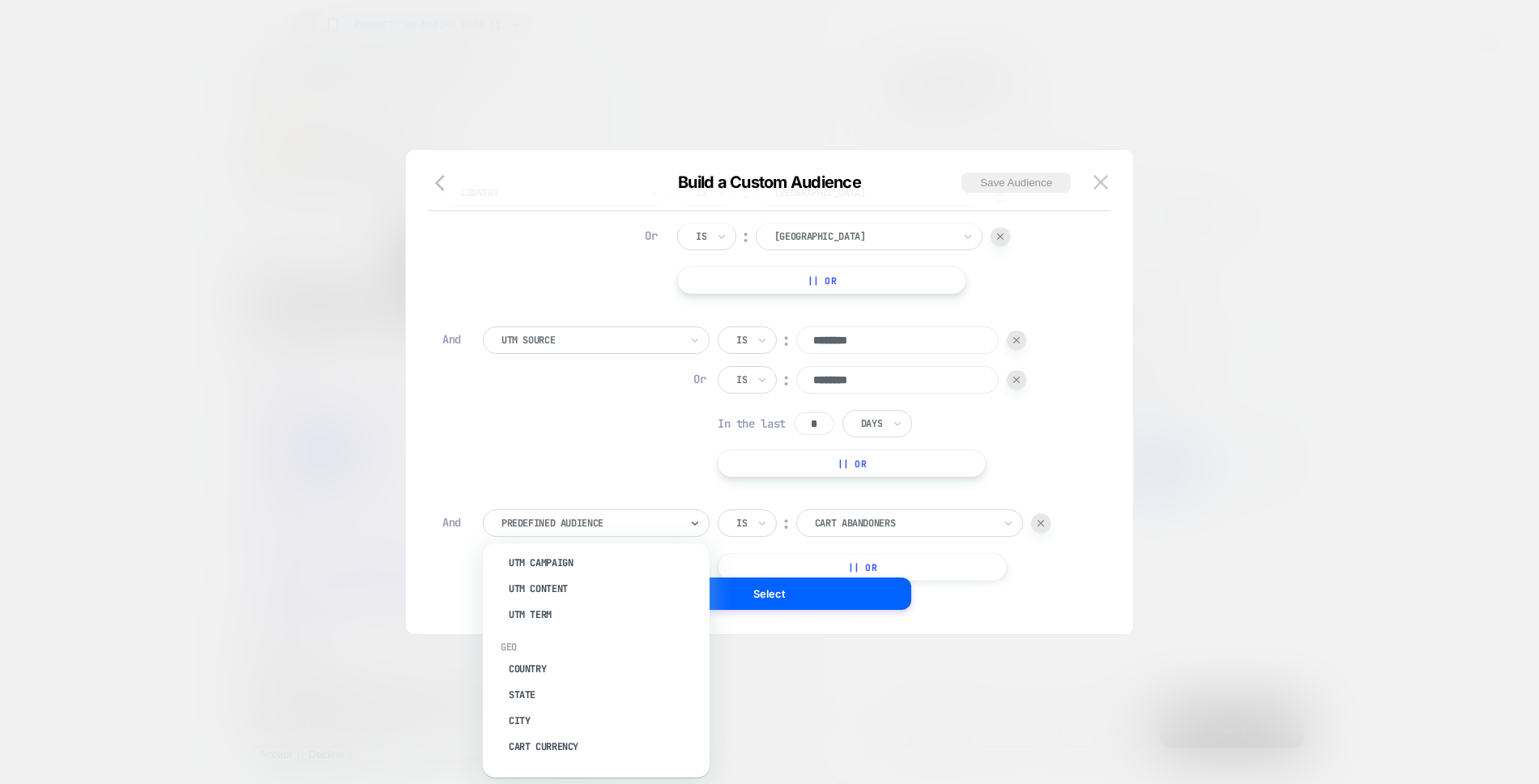
click at [1114, 187] on div "Build a Custom Audience Save Audience" at bounding box center [770, 192] width 727 height 39
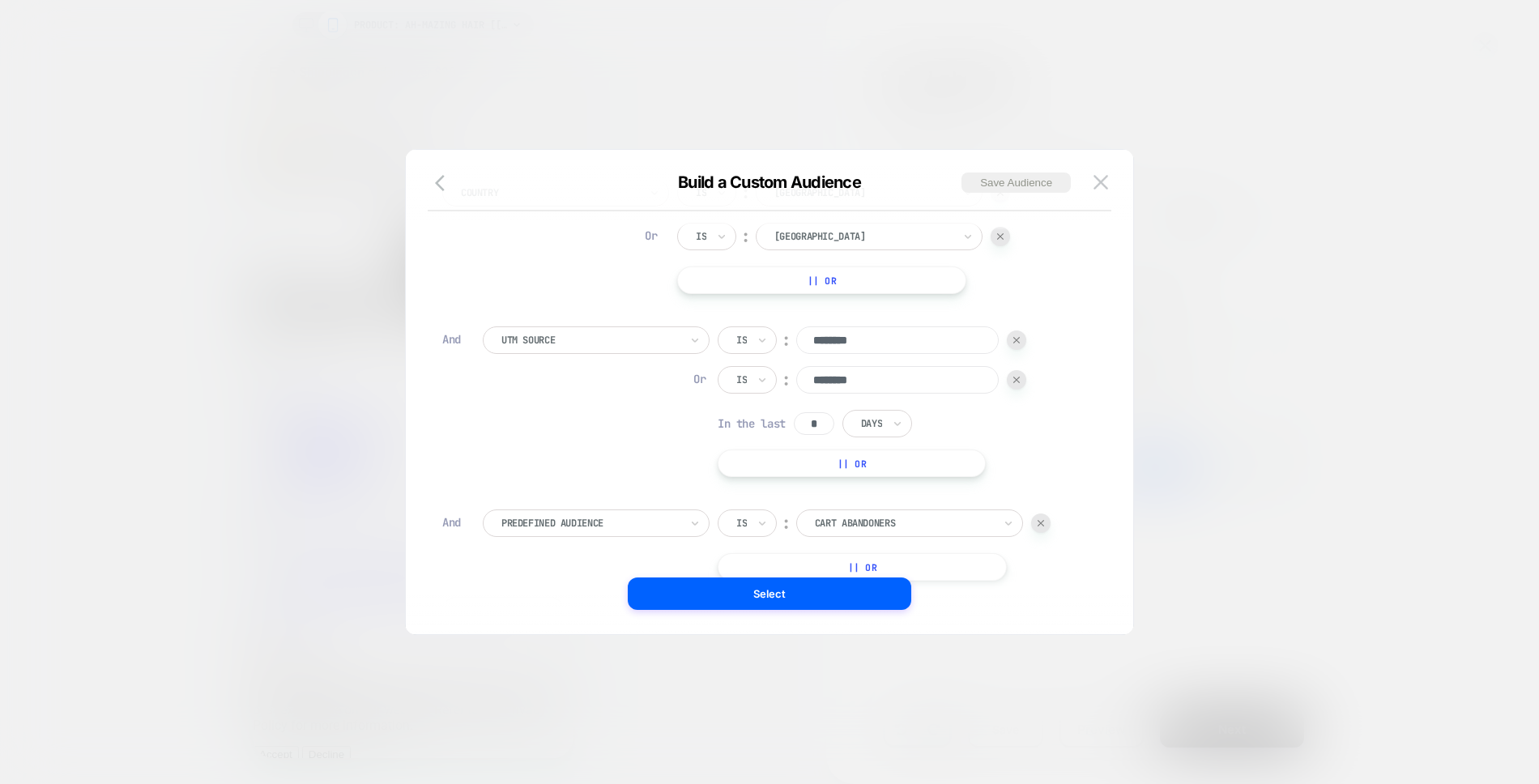
click at [1107, 184] on img at bounding box center [1100, 182] width 15 height 14
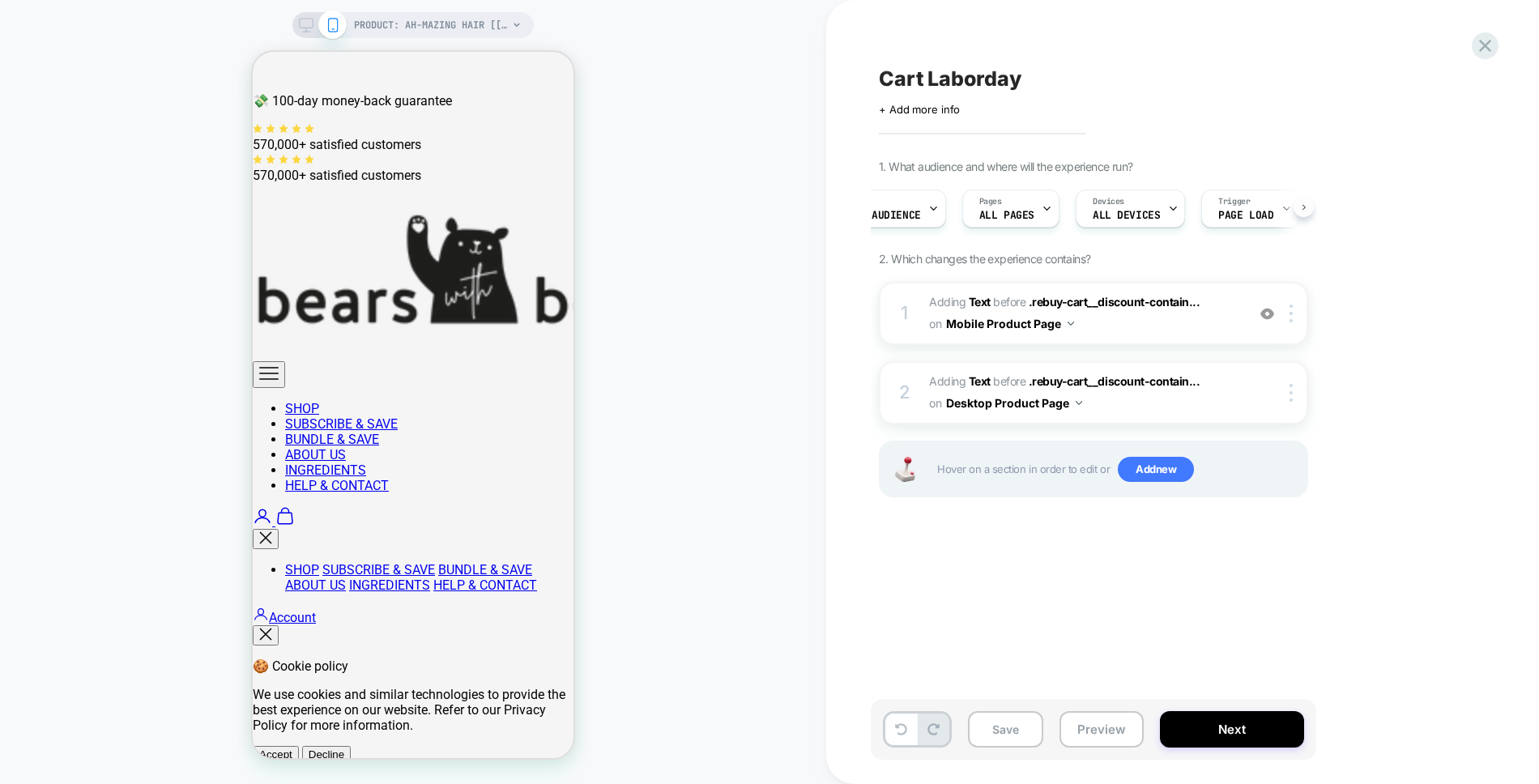
click at [1301, 204] on icon at bounding box center [1303, 207] width 6 height 6
click at [1263, 209] on icon at bounding box center [1268, 209] width 11 height 11
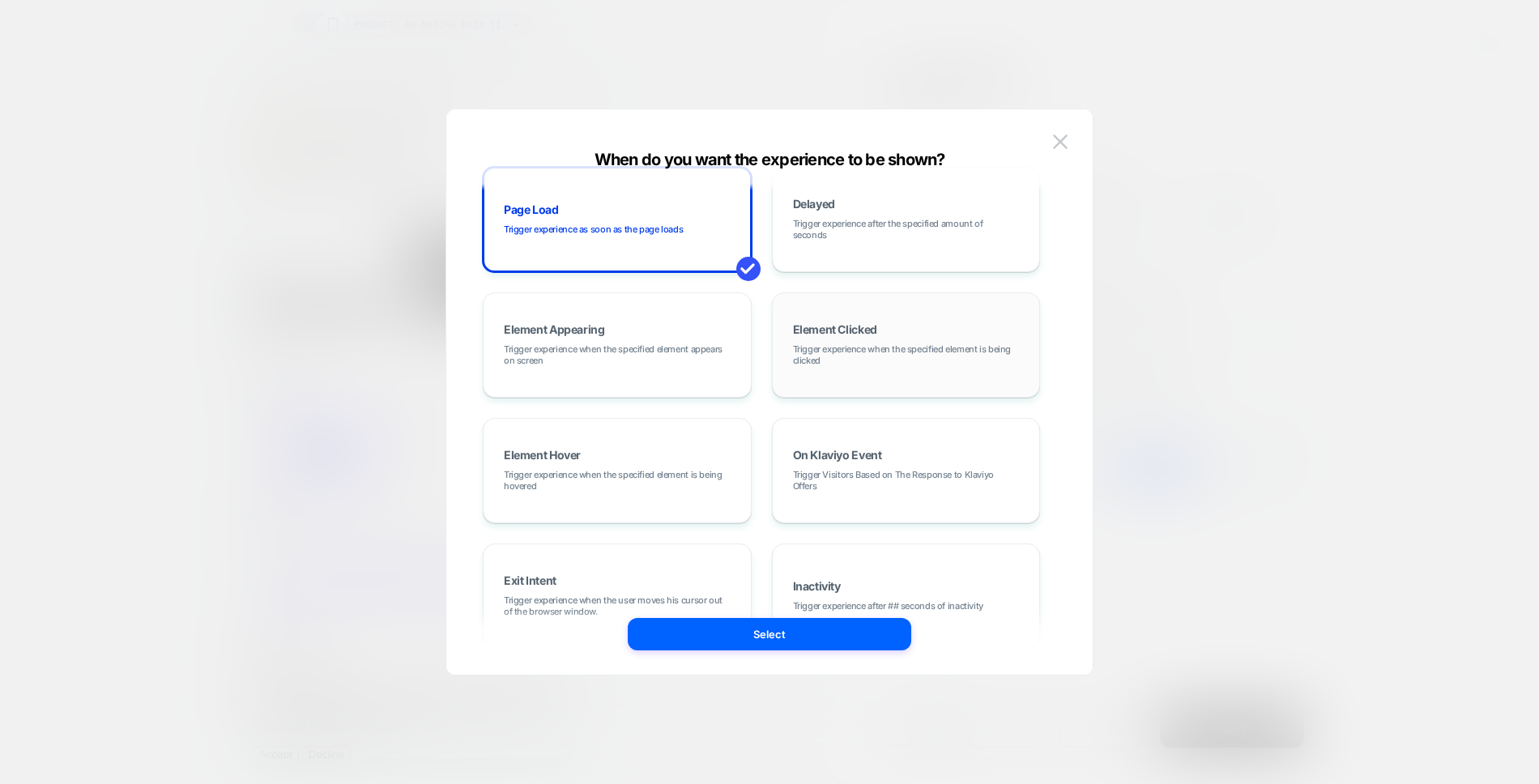
scroll to position [0, 0]
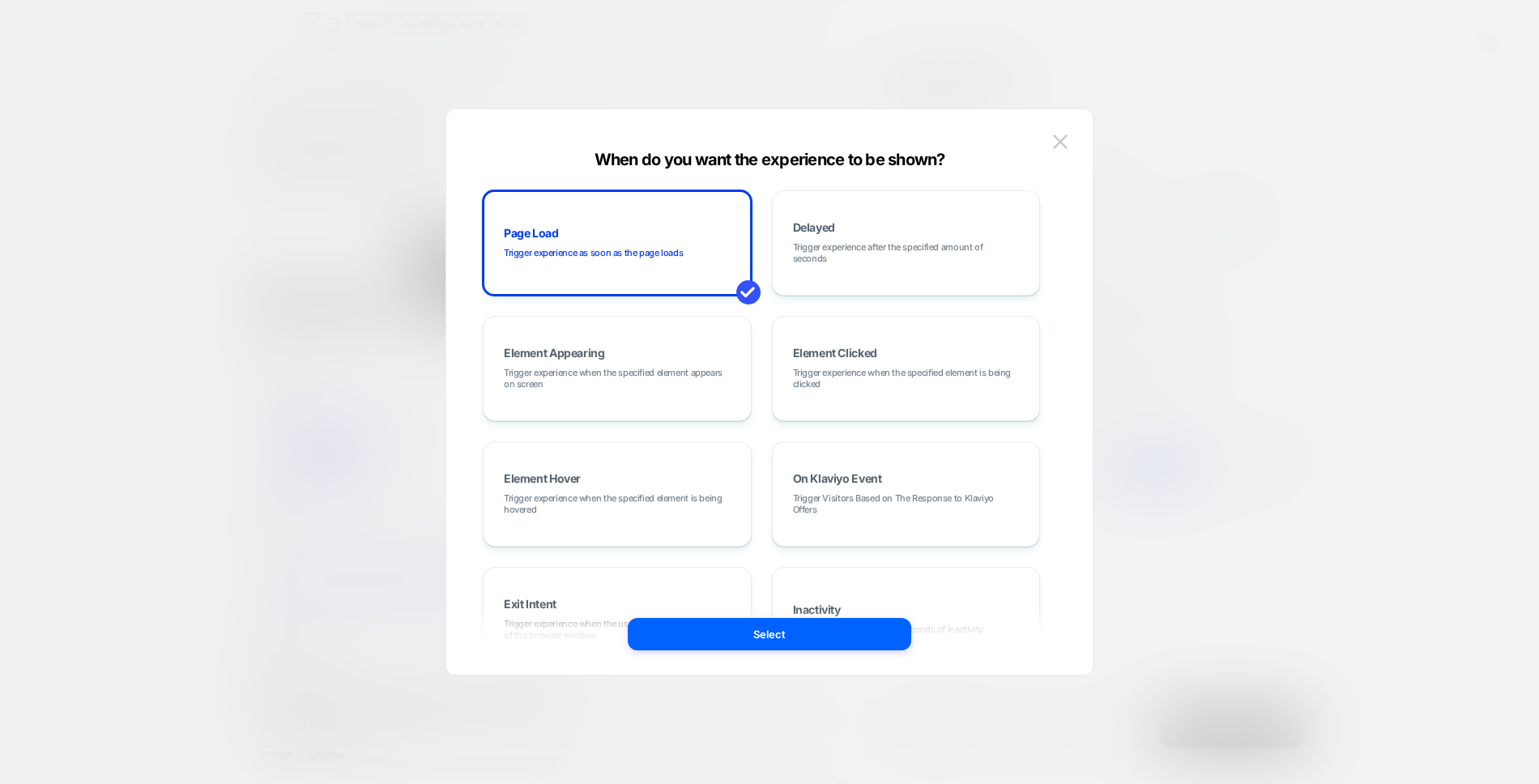
click at [1077, 131] on div "When do you want the experience to be shown? Page Load Trigger experience as so…" at bounding box center [769, 400] width 646 height 549
click at [1072, 136] on div "When do you want the experience to be shown? Page Load Trigger experience as so…" at bounding box center [769, 400] width 646 height 549
click at [1069, 140] on button at bounding box center [1059, 142] width 25 height 25
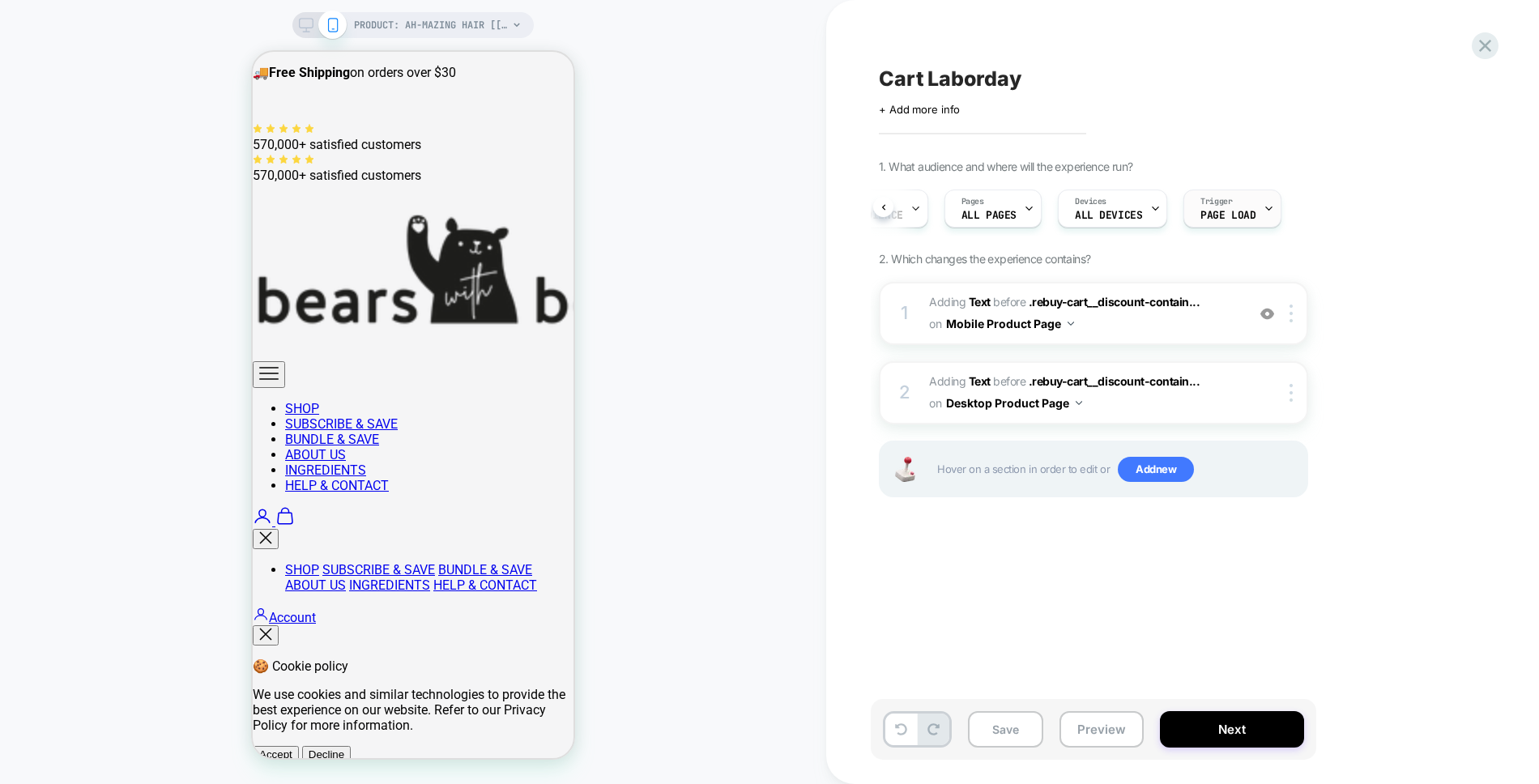
click at [1272, 210] on div "Trigger Page Load" at bounding box center [1231, 209] width 97 height 38
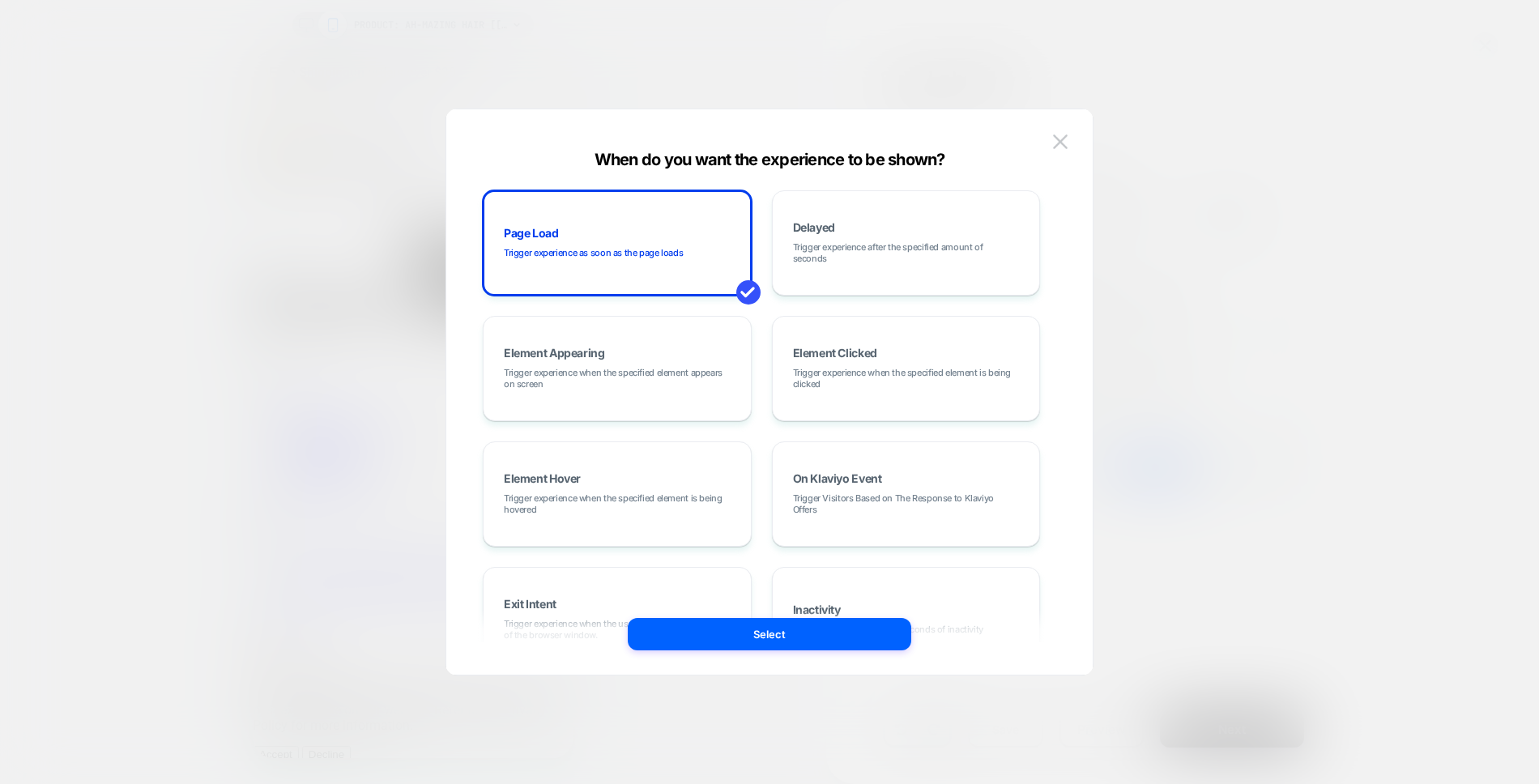
click at [1347, 213] on div at bounding box center [770, 392] width 1539 height 784
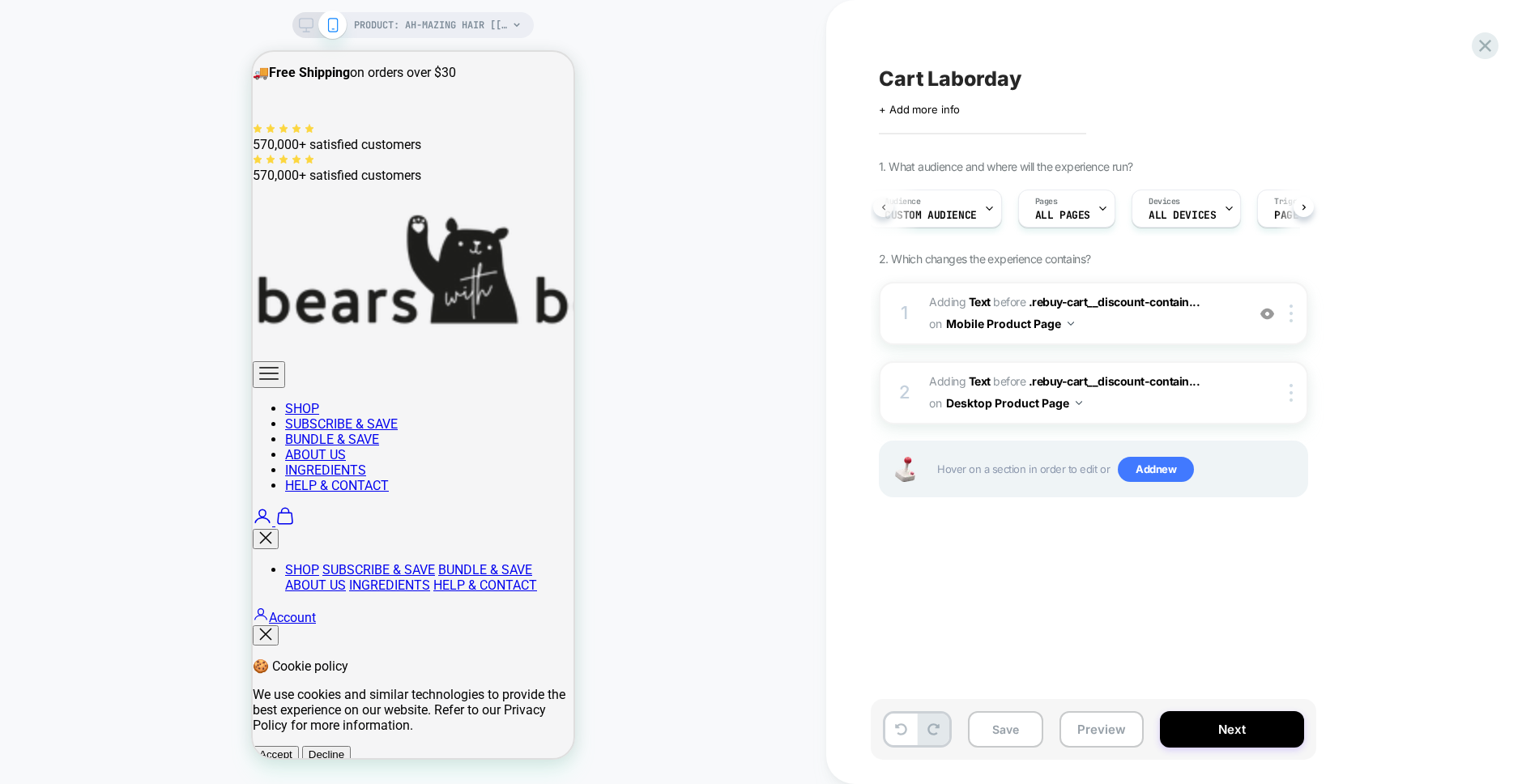
click at [882, 206] on icon at bounding box center [883, 207] width 4 height 5
click at [1028, 213] on div at bounding box center [1029, 208] width 11 height 36
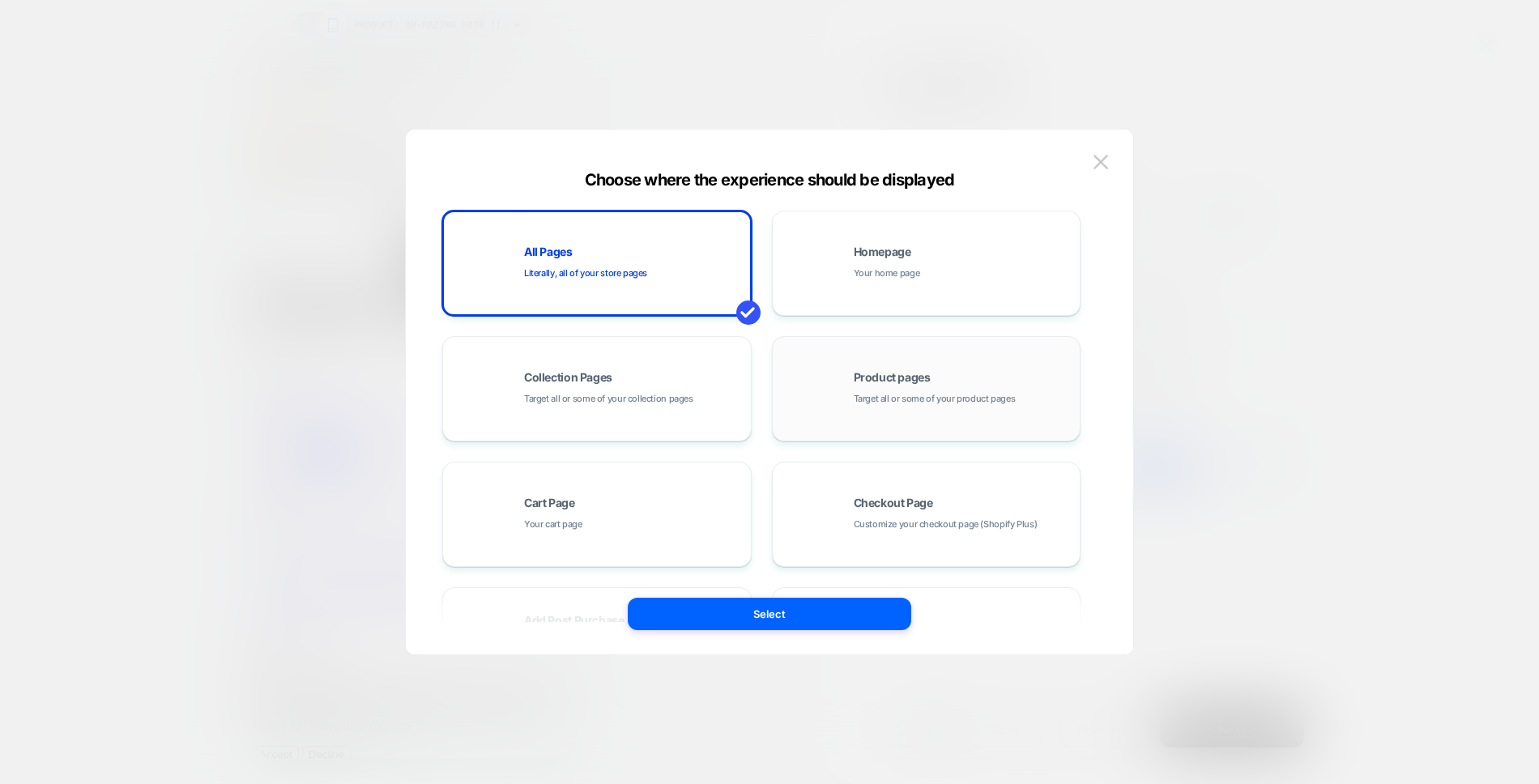
scroll to position [244, 0]
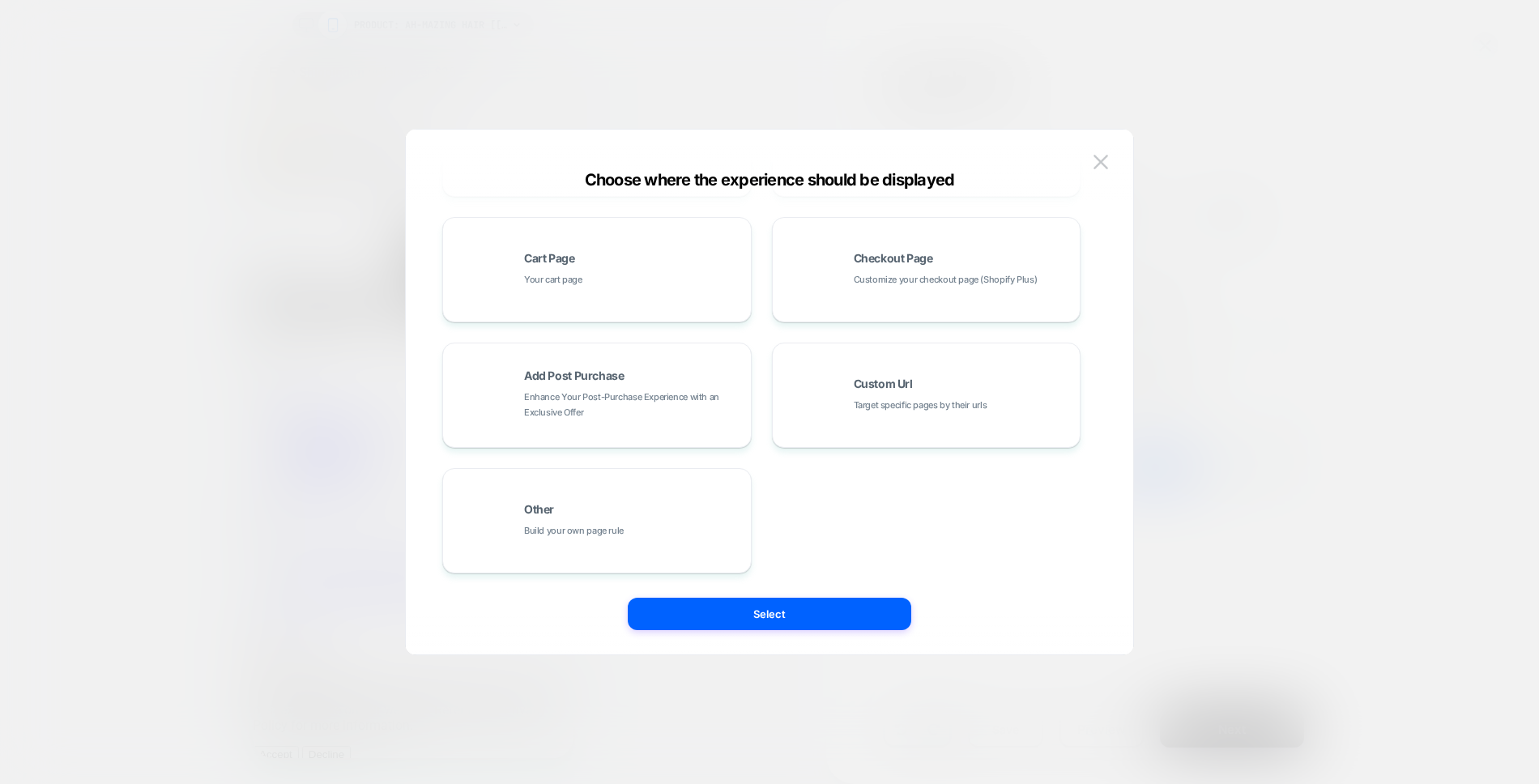
click at [1251, 294] on div at bounding box center [770, 392] width 1539 height 784
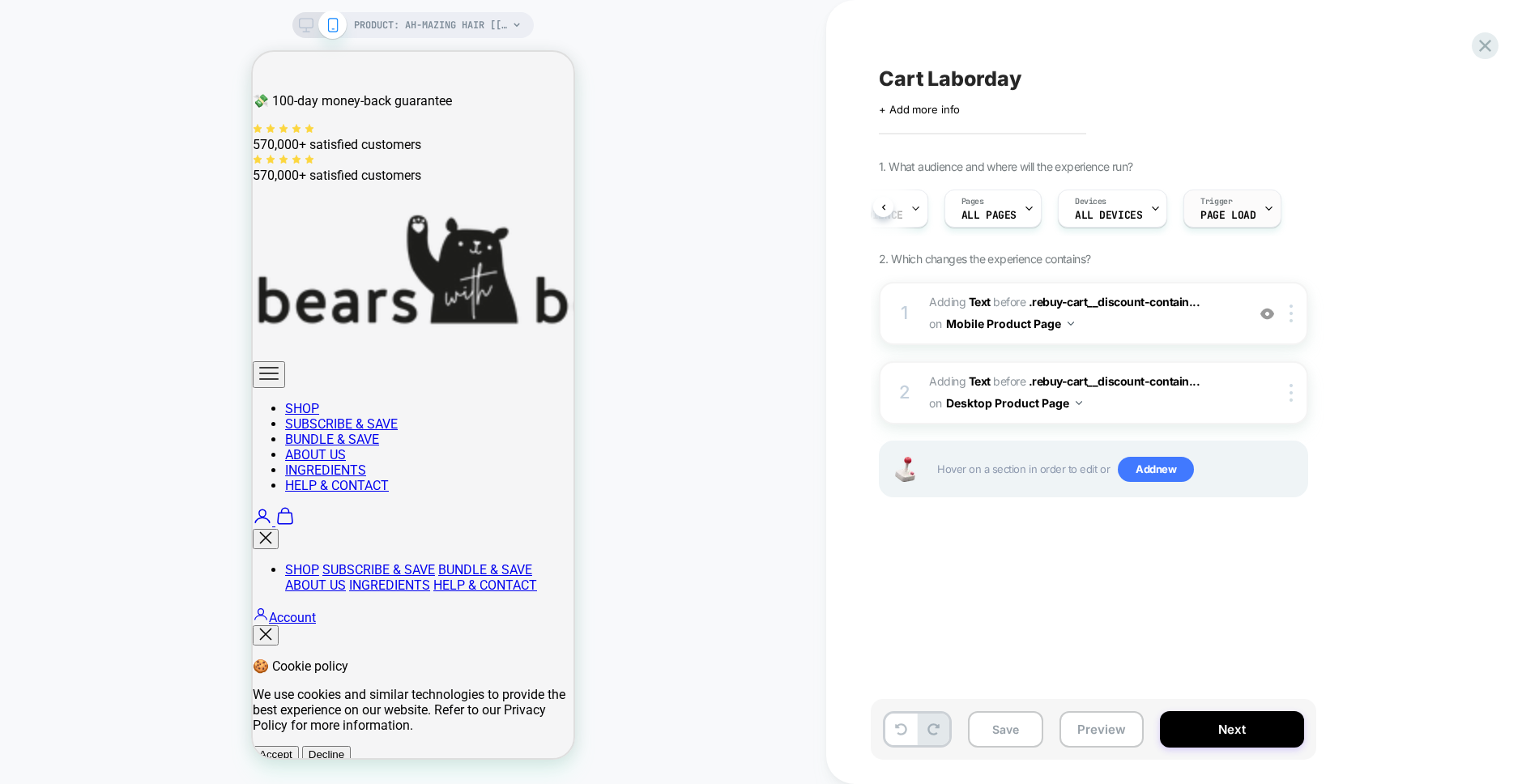
click at [1263, 205] on icon at bounding box center [1268, 209] width 11 height 11
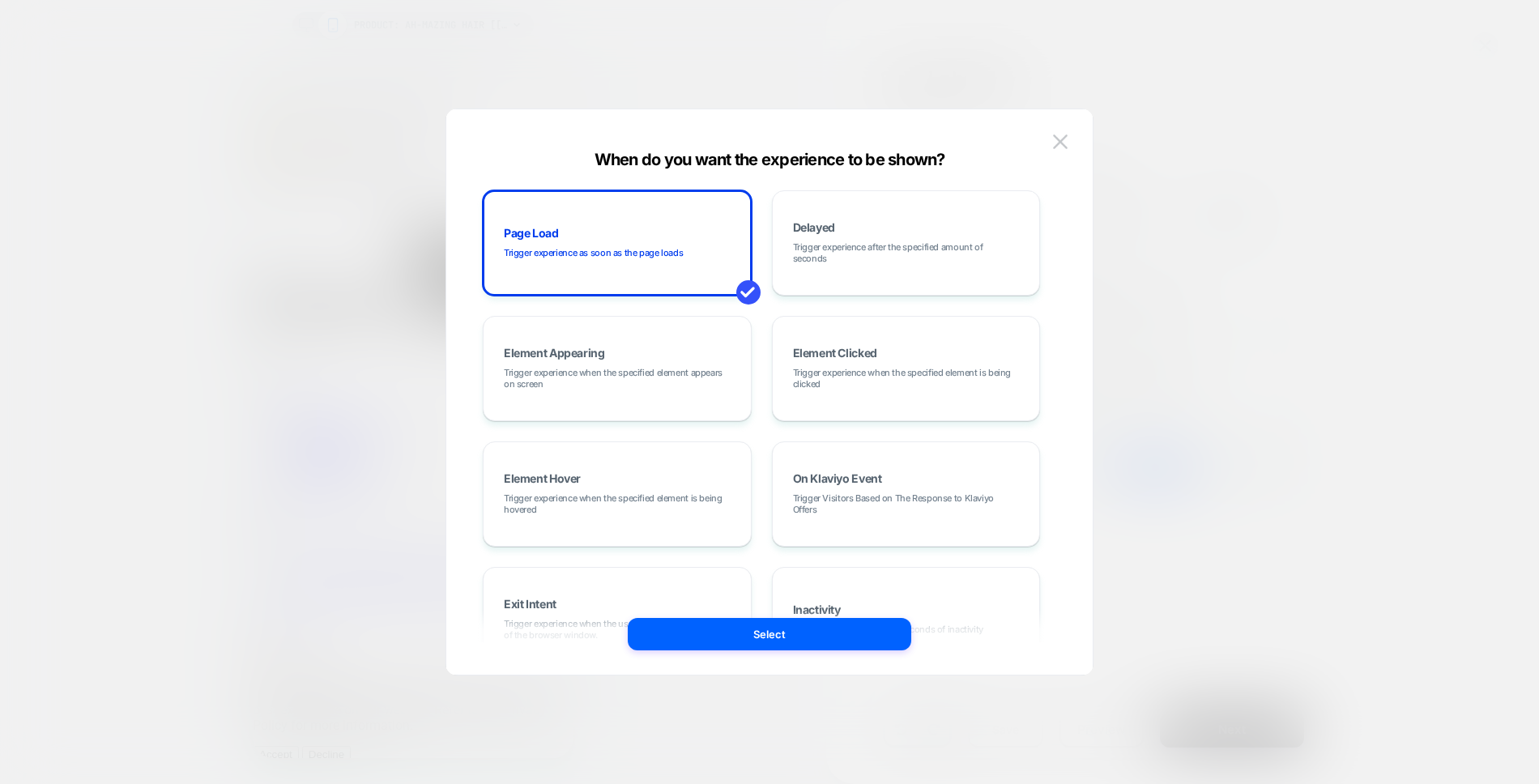
click at [1348, 213] on div at bounding box center [770, 392] width 1539 height 784
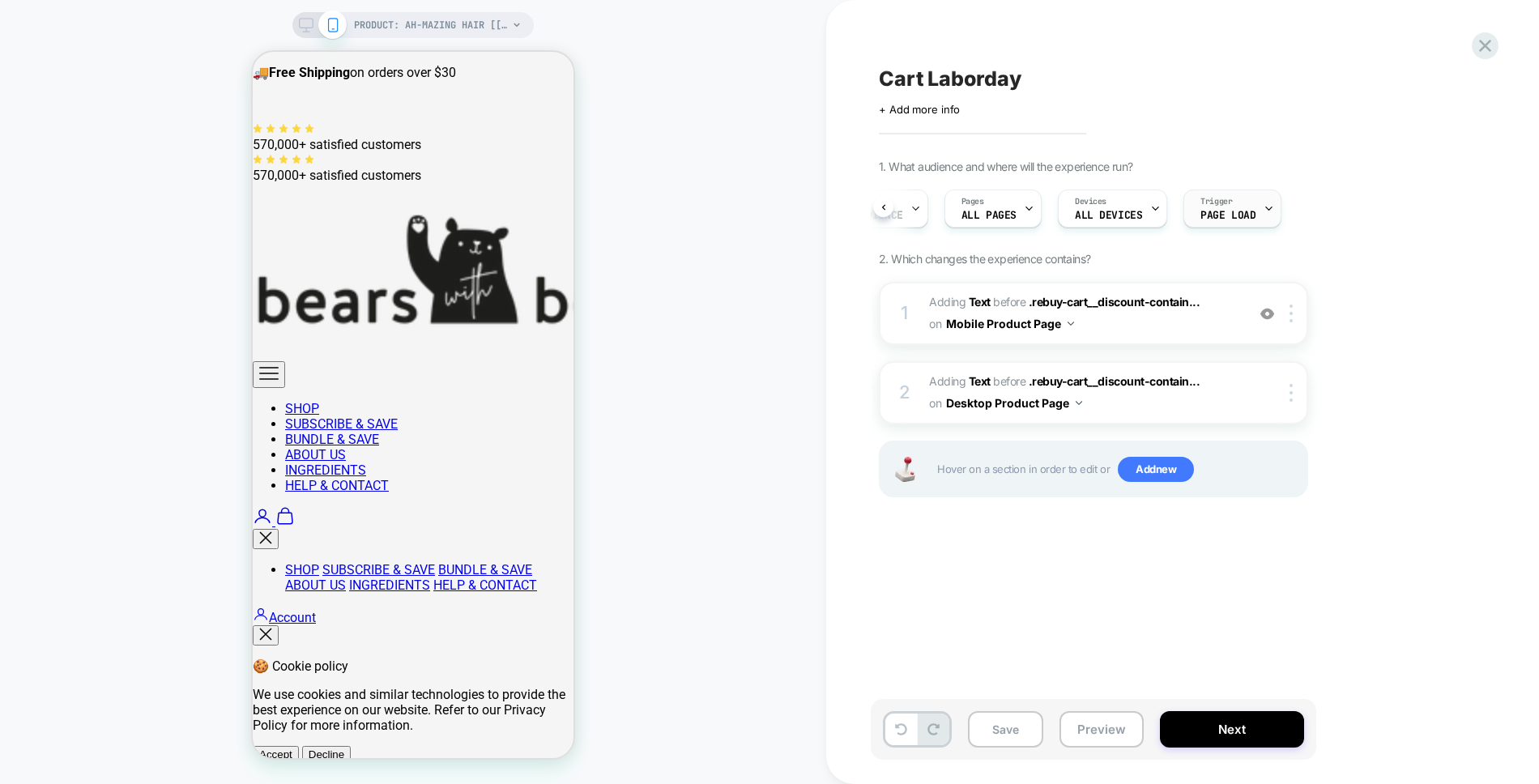
click at [1271, 214] on div "Trigger Page Load" at bounding box center [1231, 209] width 97 height 38
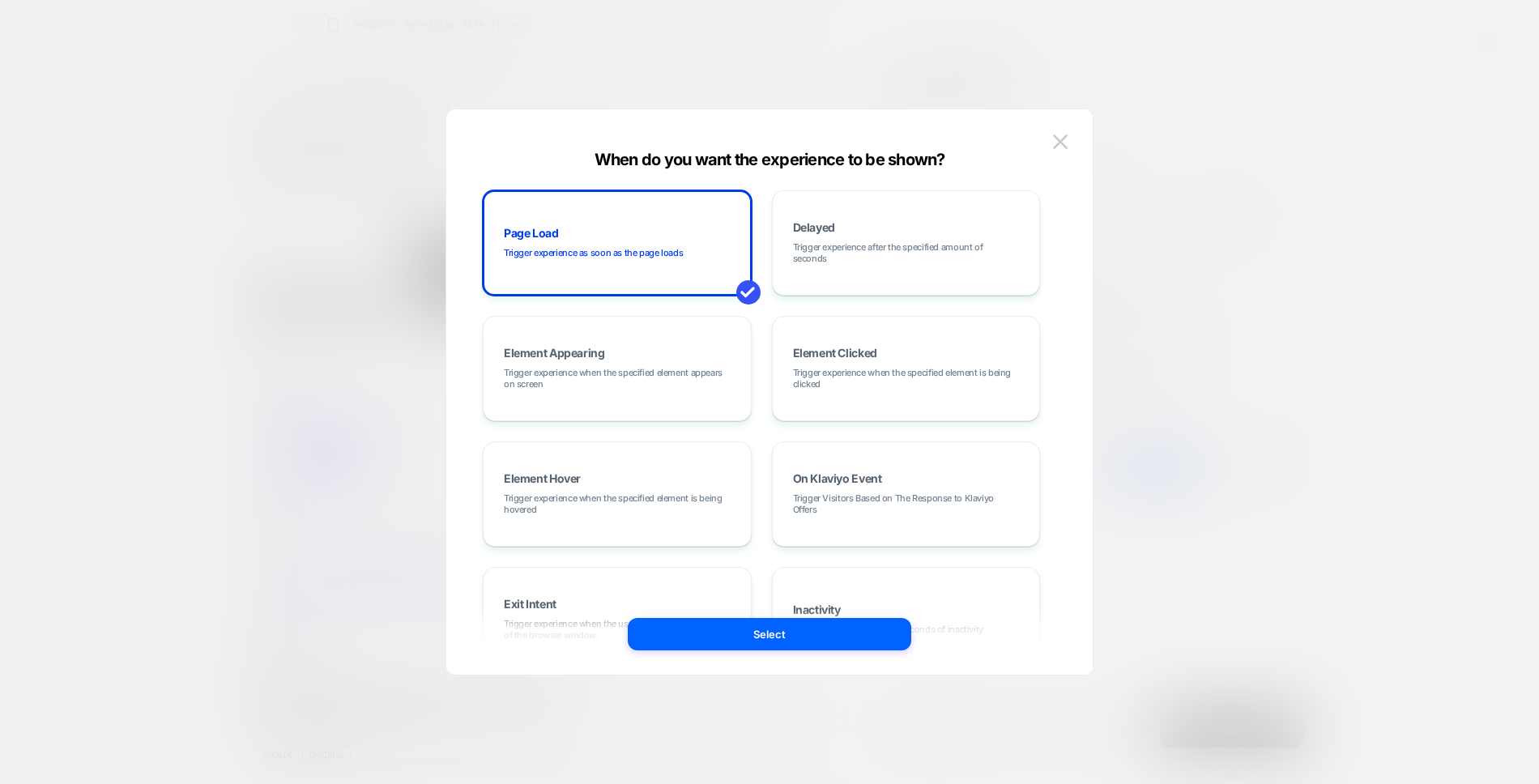
click at [1374, 247] on div at bounding box center [770, 392] width 1539 height 784
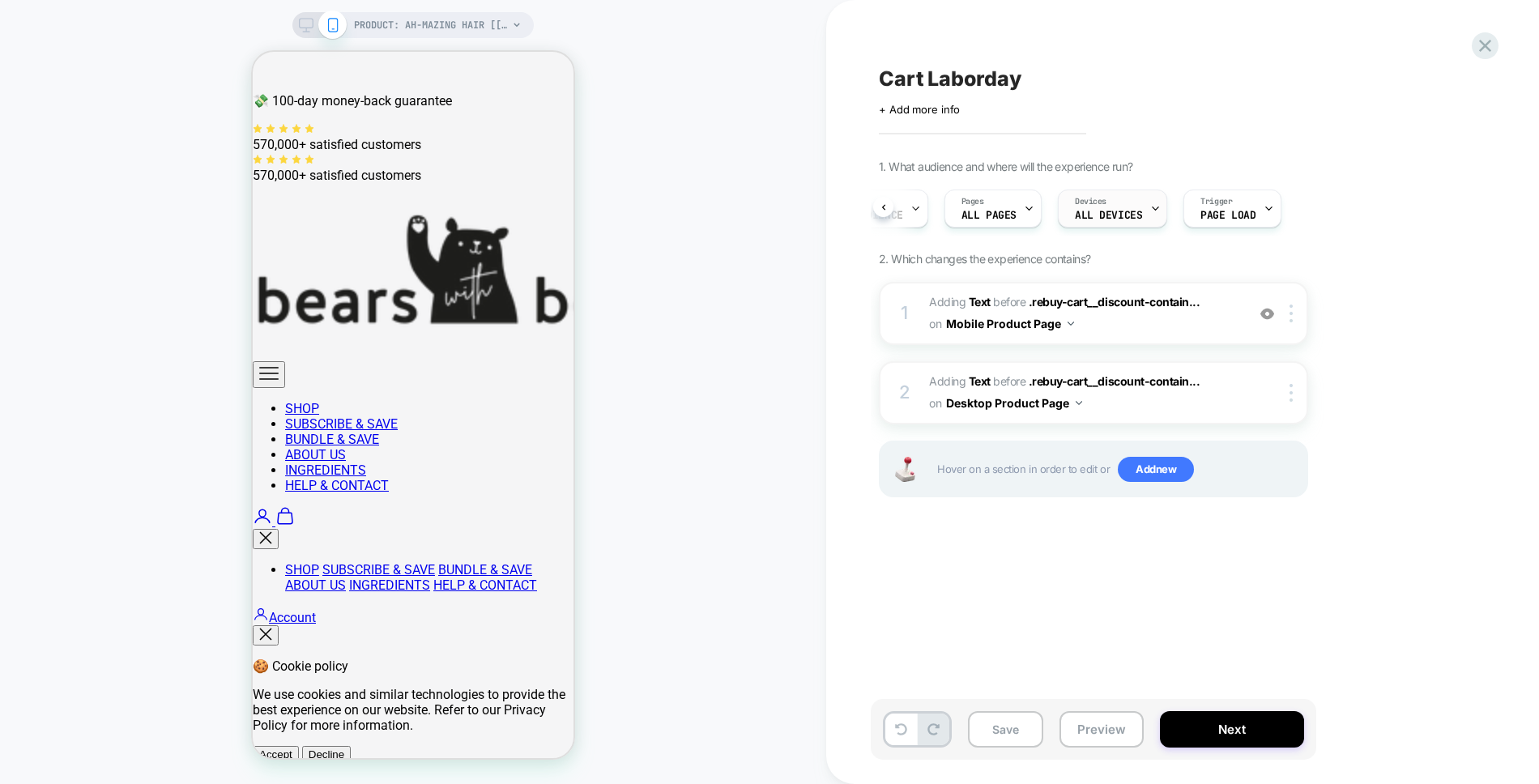
click at [1150, 213] on icon at bounding box center [1156, 209] width 11 height 11
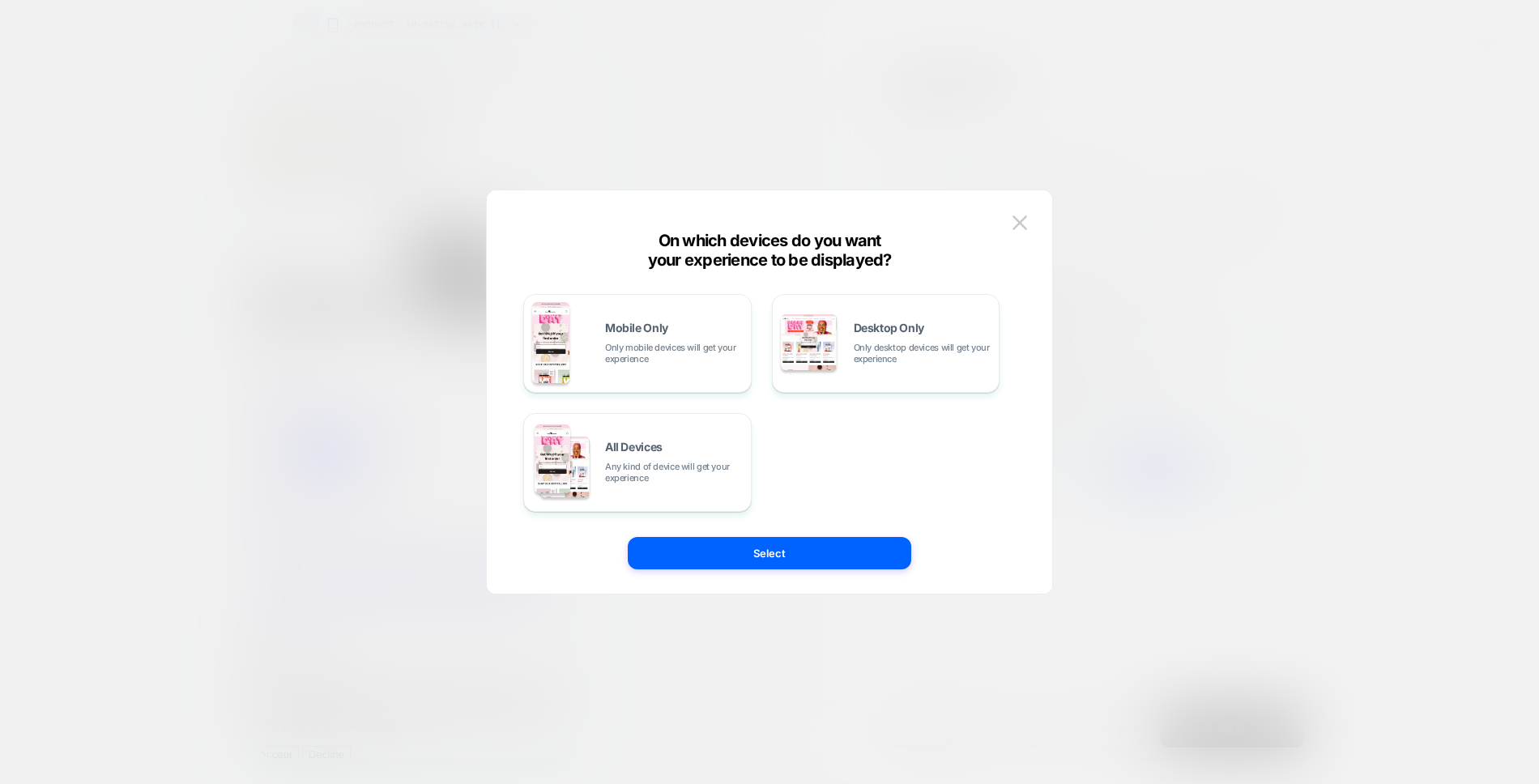
click at [1222, 204] on div at bounding box center [770, 392] width 1539 height 784
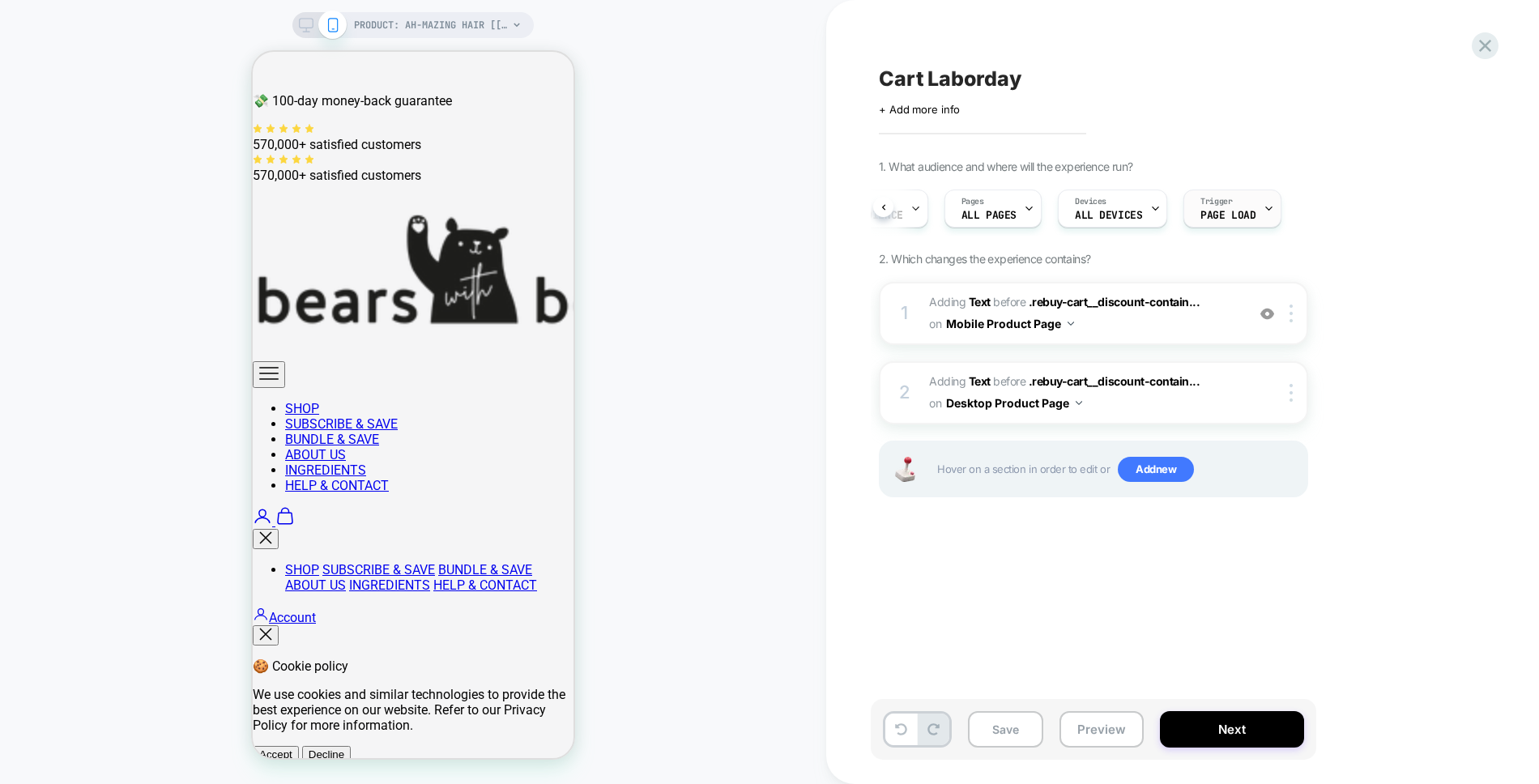
click at [1217, 208] on div "Trigger Page Load" at bounding box center [1227, 208] width 87 height 36
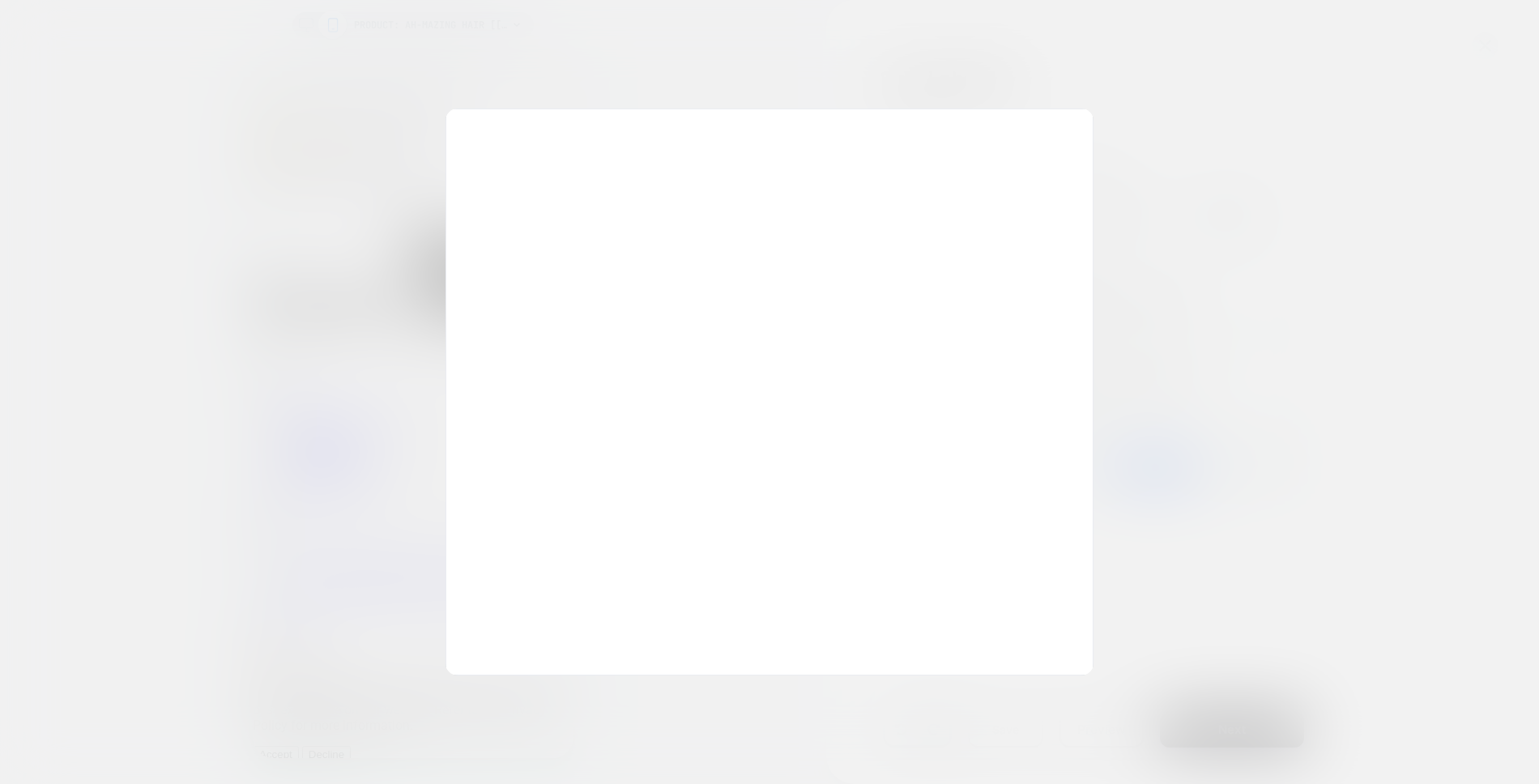
click at [1334, 197] on div at bounding box center [770, 392] width 1539 height 784
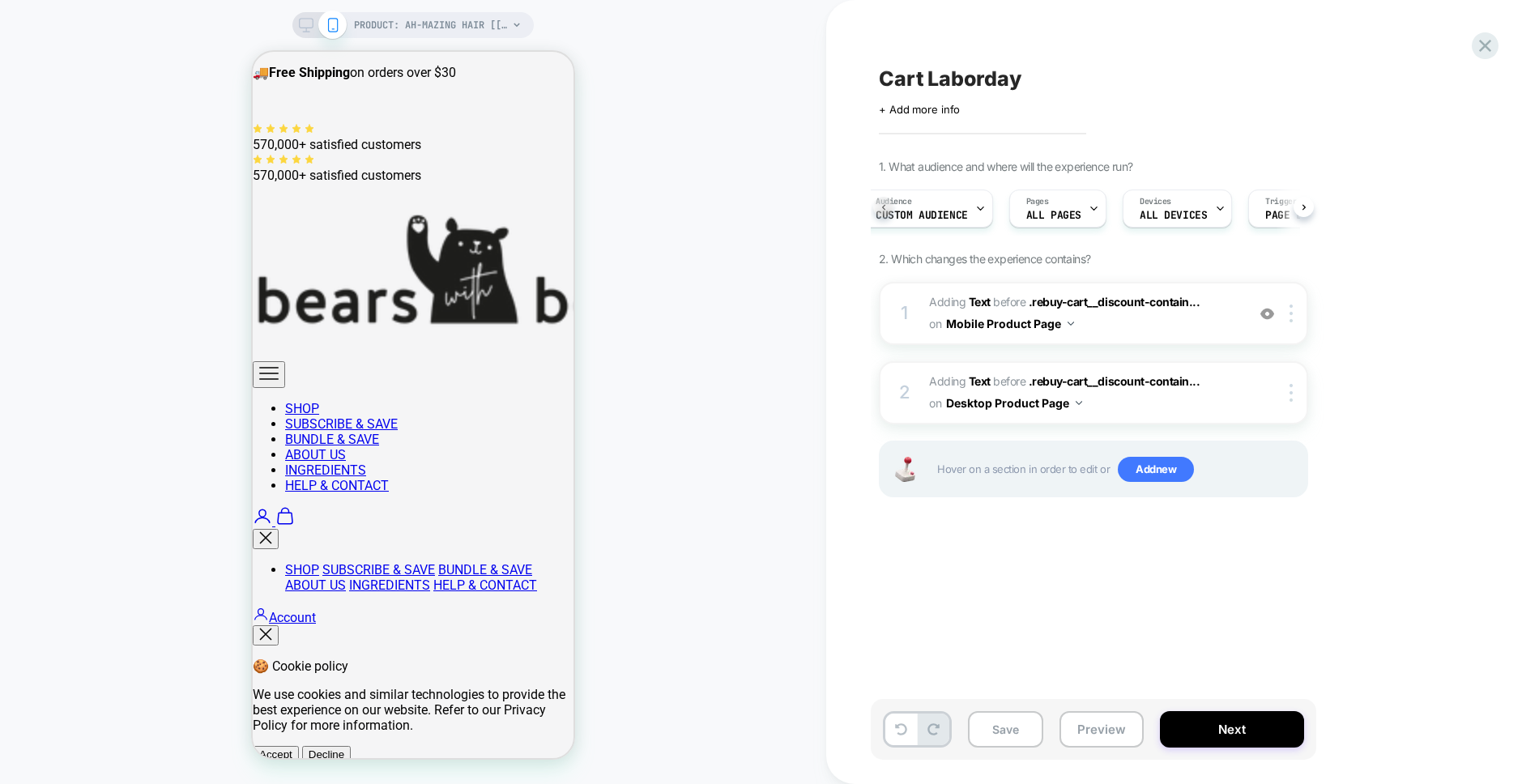
scroll to position [0, 5]
click at [1054, 205] on span "Pages" at bounding box center [1051, 202] width 23 height 11
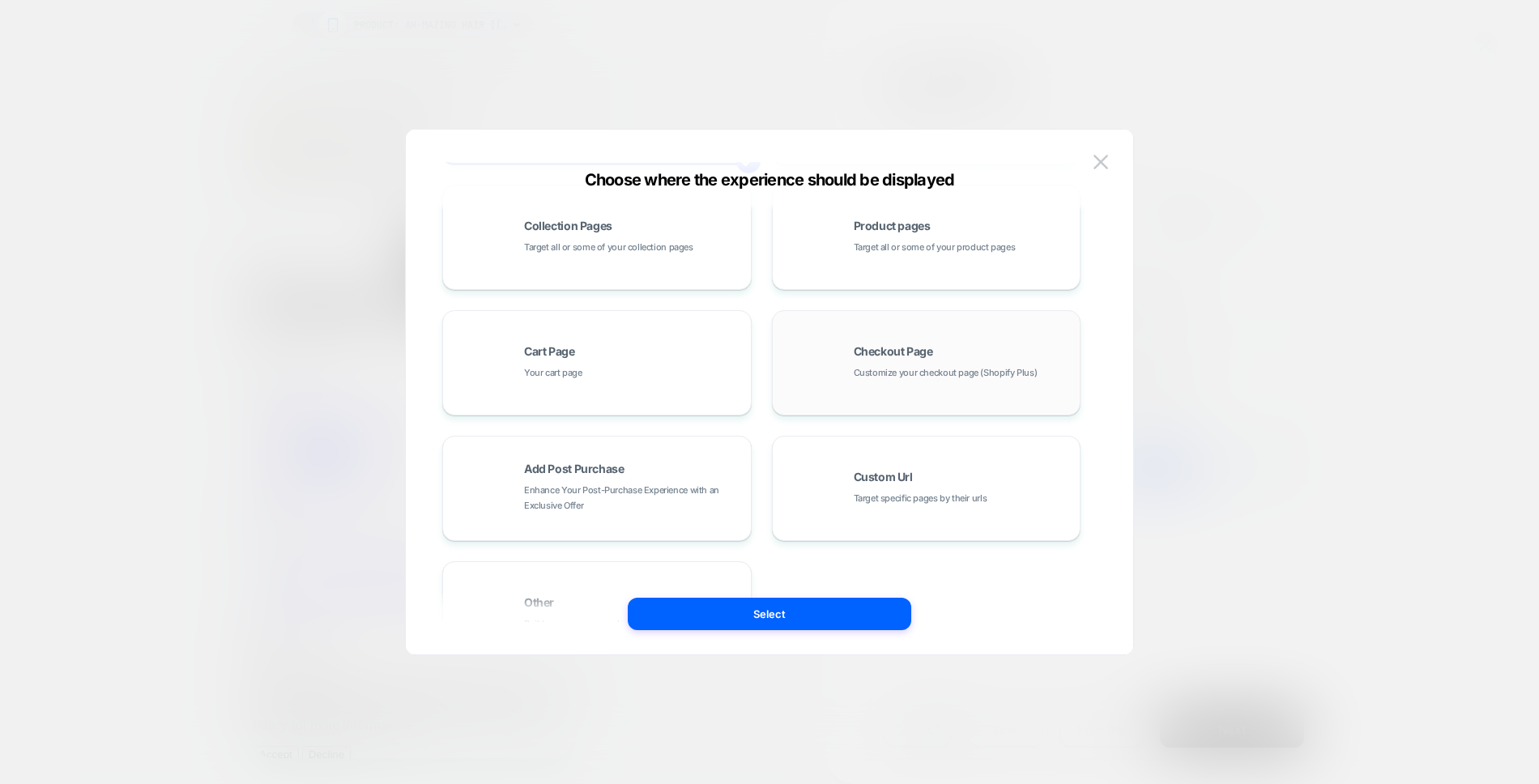
scroll to position [234, 0]
